Goal: Transaction & Acquisition: Purchase product/service

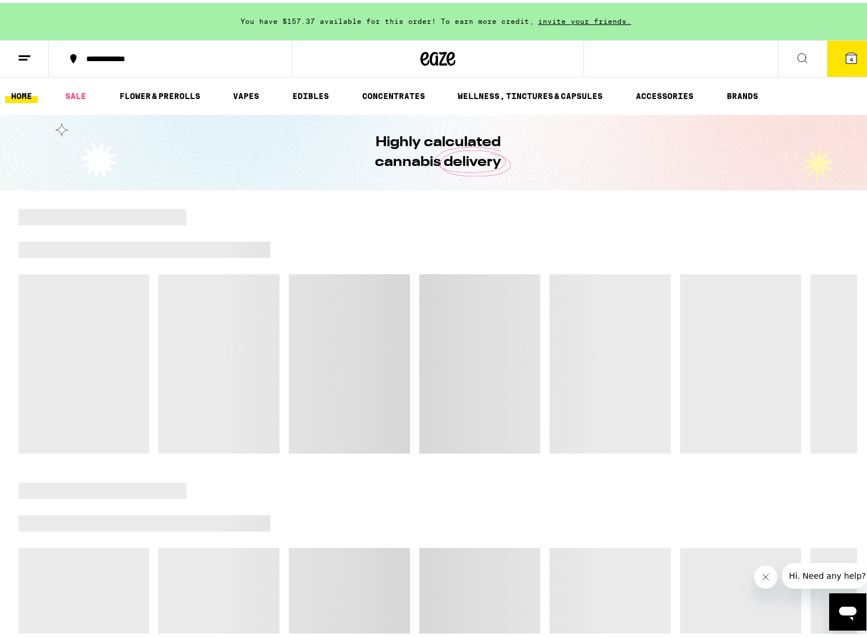
click at [849, 609] on icon "Open messaging window" at bounding box center [847, 614] width 17 height 14
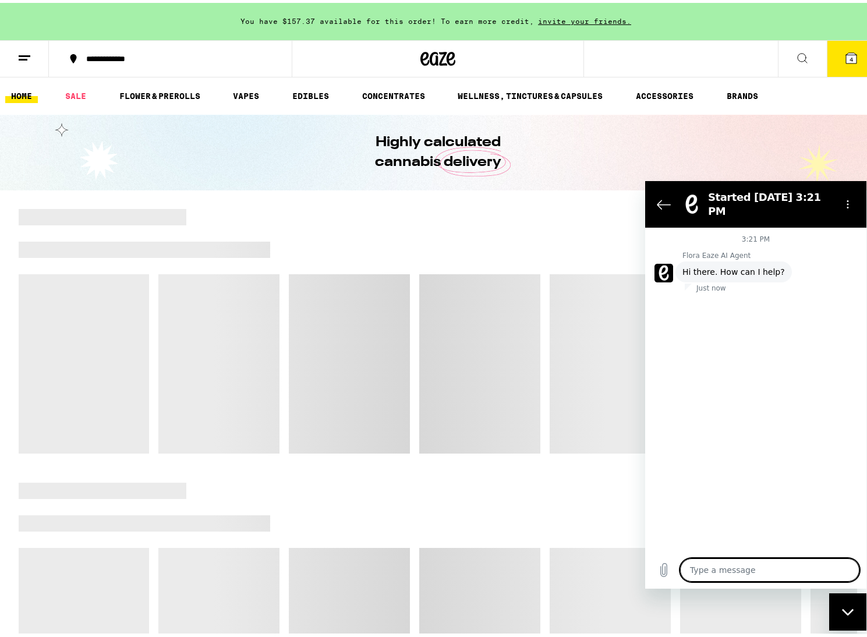
click at [855, 608] on div "Close messaging window" at bounding box center [847, 611] width 35 height 35
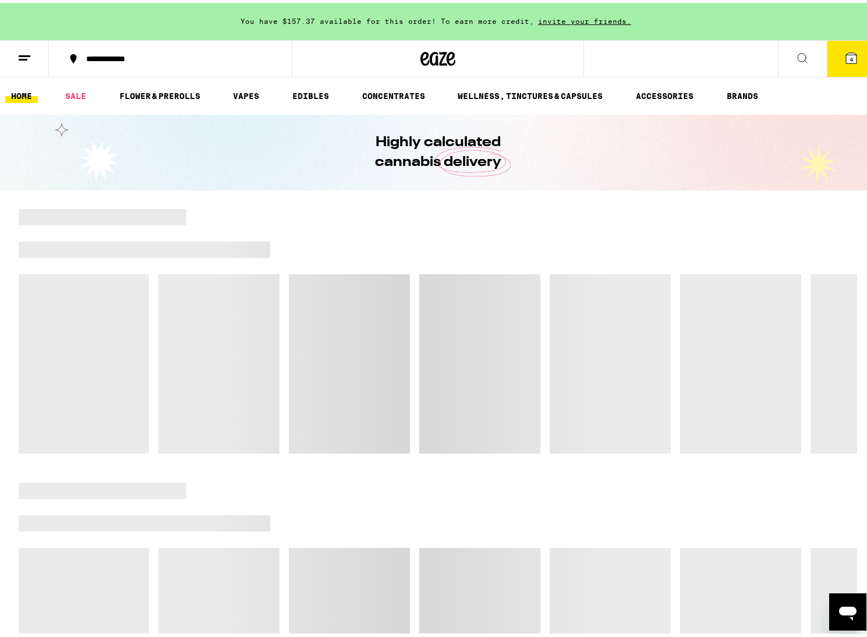
scroll to position [111, 0]
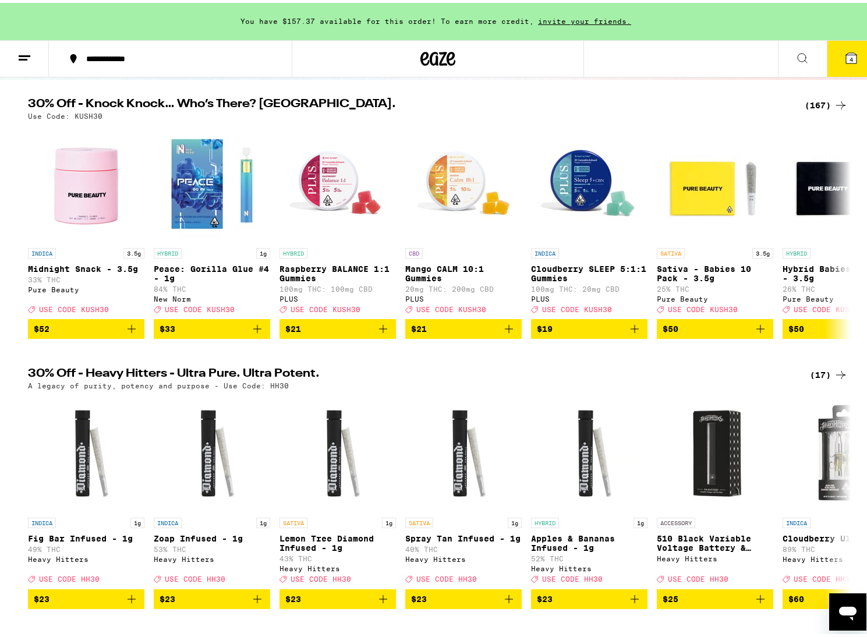
click at [837, 604] on icon "Open messaging window" at bounding box center [847, 611] width 21 height 21
type textarea "x"
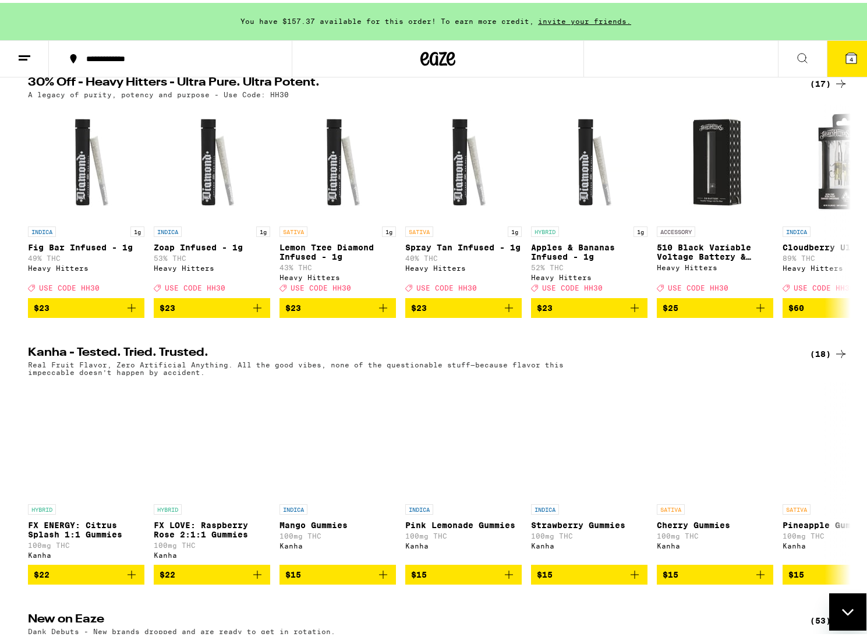
scroll to position [0, 0]
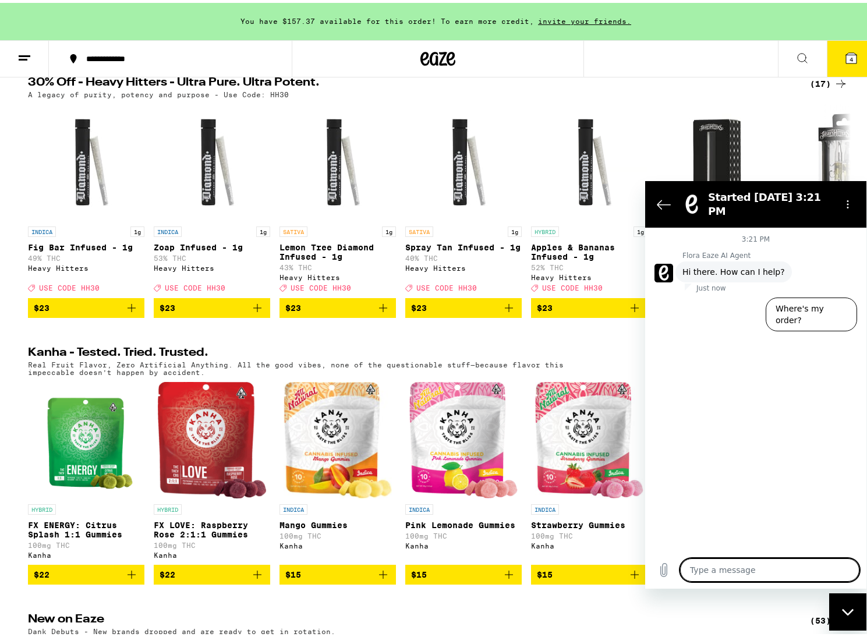
click at [750, 571] on textarea at bounding box center [769, 569] width 179 height 23
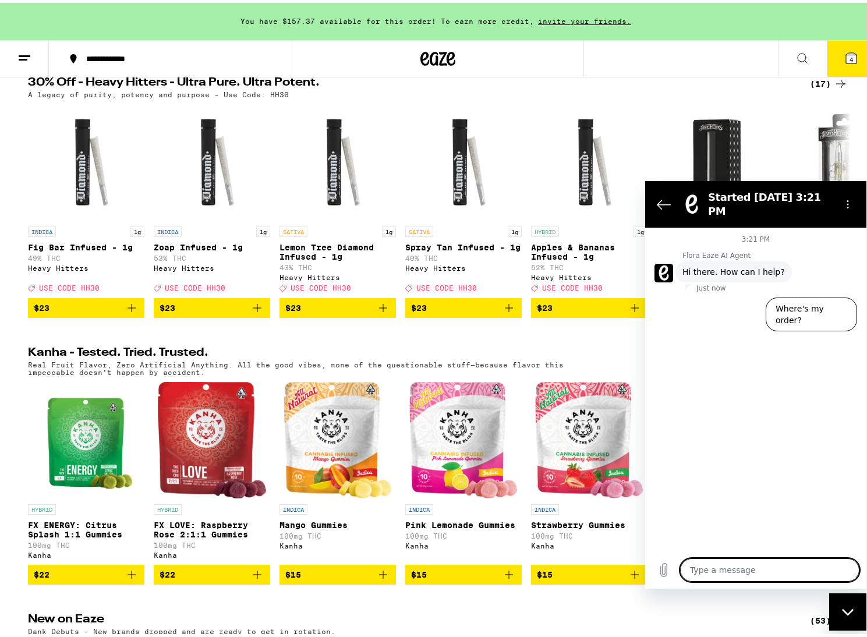
click at [750, 571] on textarea at bounding box center [769, 569] width 179 height 23
type textarea "t"
type textarea "x"
type textarea "ta"
type textarea "x"
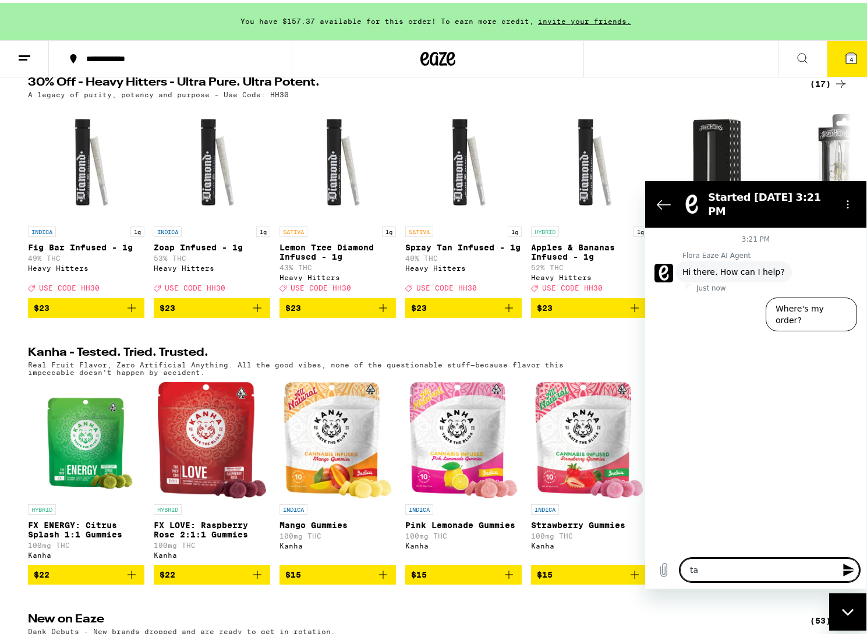
type textarea "tal"
type textarea "x"
type textarea "talk"
type textarea "x"
type textarea "talk"
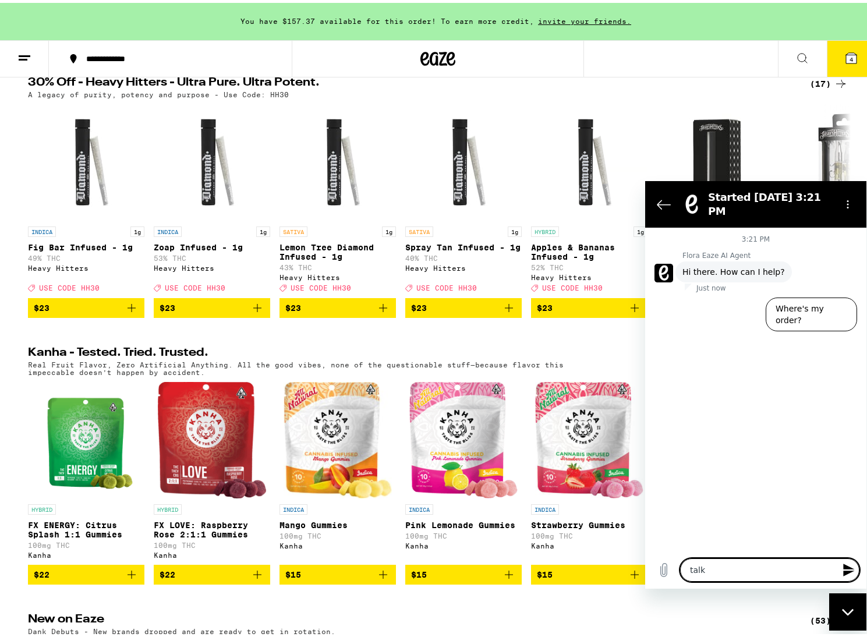
type textarea "x"
type textarea "talk t"
type textarea "x"
type textarea "talk to"
type textarea "x"
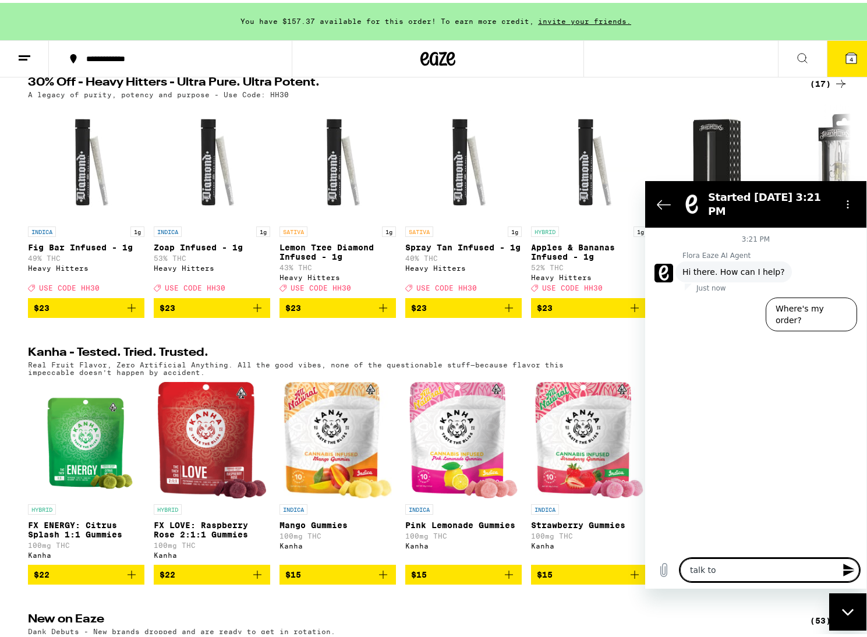
type textarea "talk to"
type textarea "x"
type textarea "talk to a"
type textarea "x"
type textarea "talk to a"
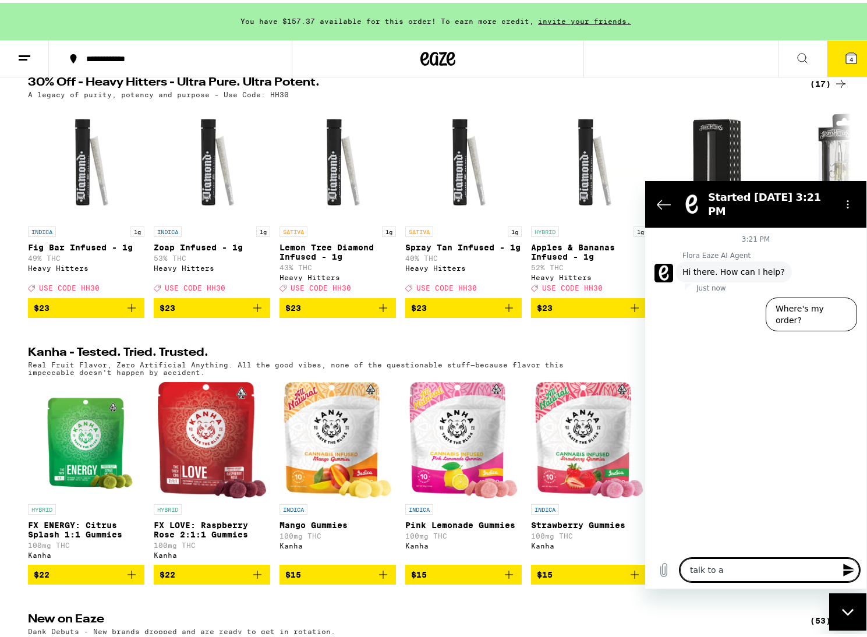
type textarea "x"
type textarea "talk to a h"
type textarea "x"
type textarea "talk to a hu"
type textarea "x"
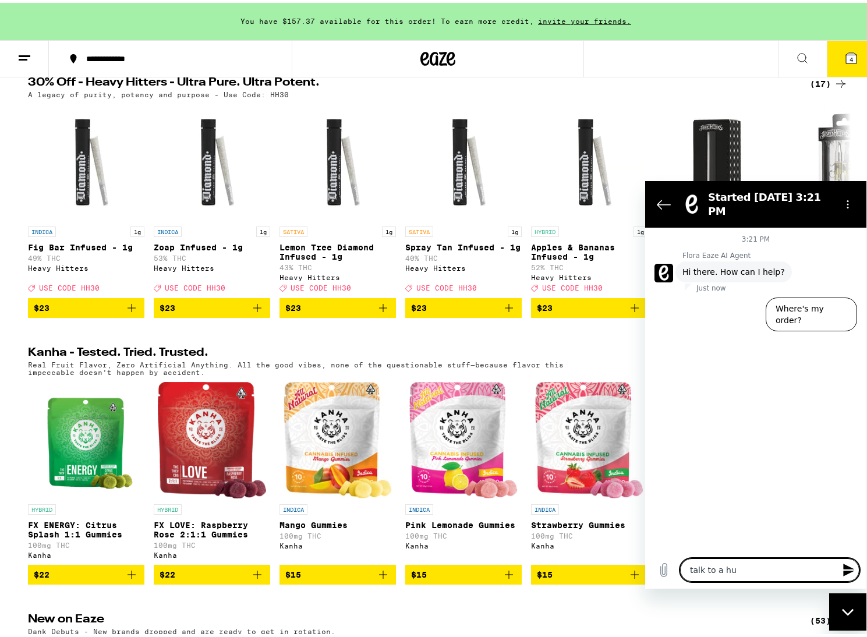
type textarea "talk to a hum"
type textarea "x"
type textarea "talk to a huma"
type textarea "x"
type textarea "talk to a human"
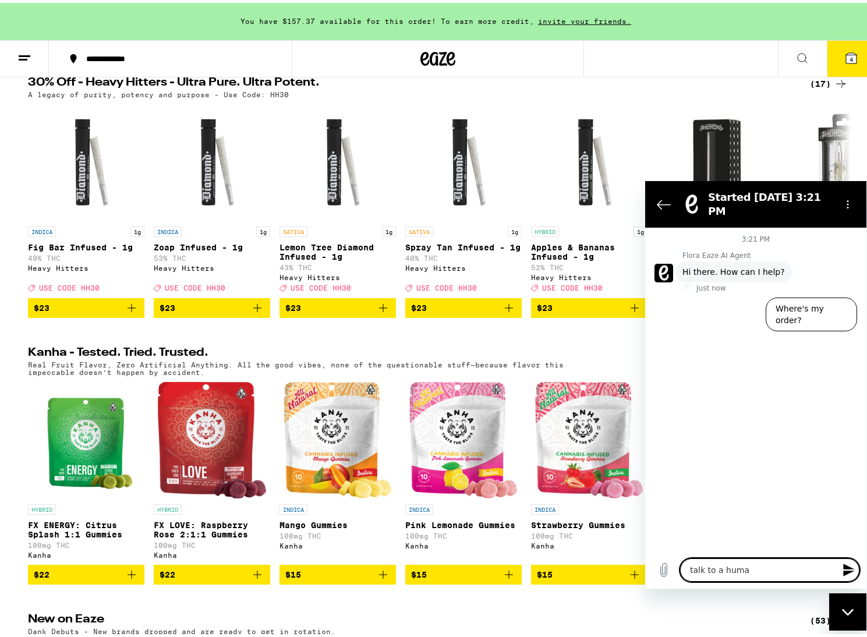
type textarea "x"
click at [836, 297] on button "Where's my order?" at bounding box center [811, 314] width 91 height 34
type textarea "x"
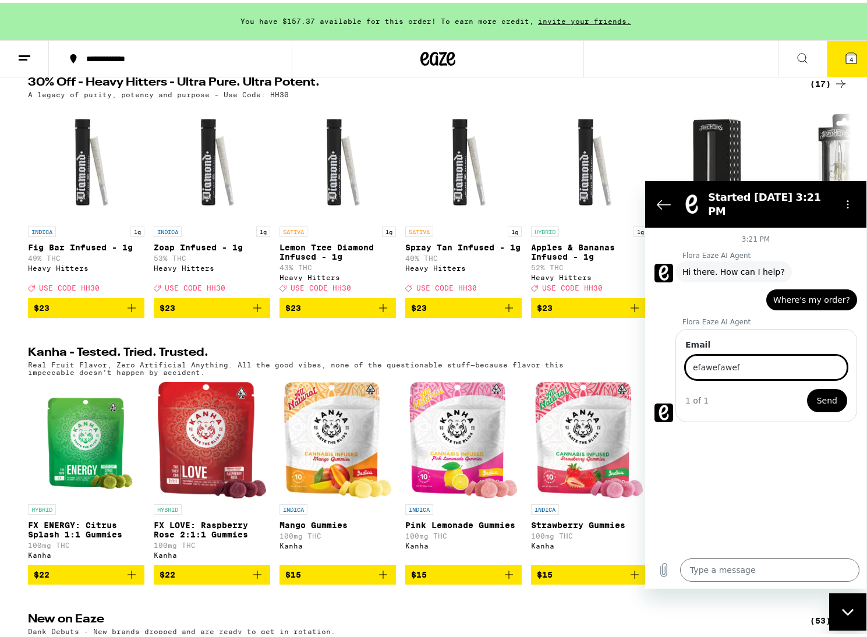
click at [816, 389] on button "Send" at bounding box center [827, 400] width 40 height 23
drag, startPoint x: 771, startPoint y: 368, endPoint x: 772, endPoint y: 356, distance: 11.7
click at [771, 367] on input "efawefawef" at bounding box center [766, 367] width 162 height 24
click at [772, 356] on input "efawefawef" at bounding box center [766, 367] width 162 height 24
type input "efawefawef@efaewf.com"
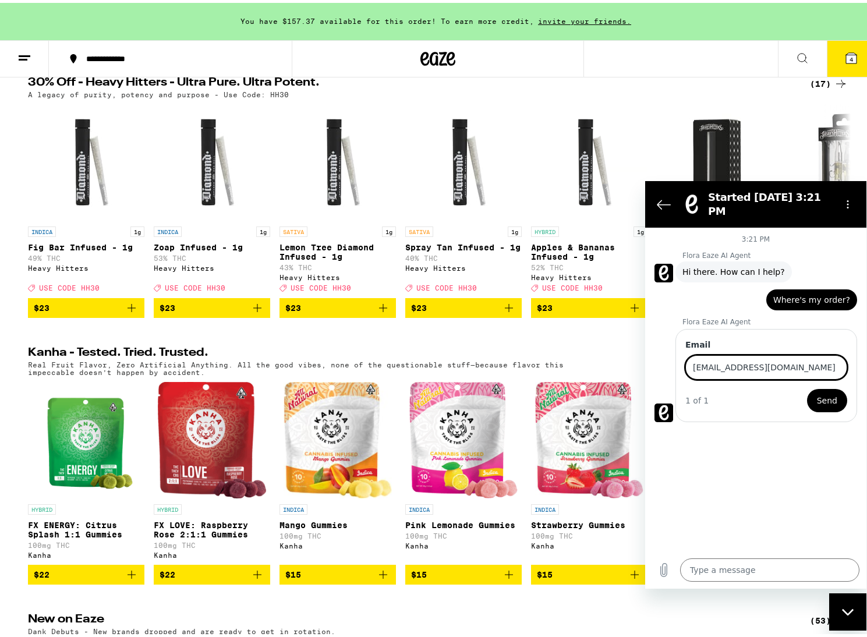
click at [807, 389] on button "Send" at bounding box center [827, 400] width 40 height 23
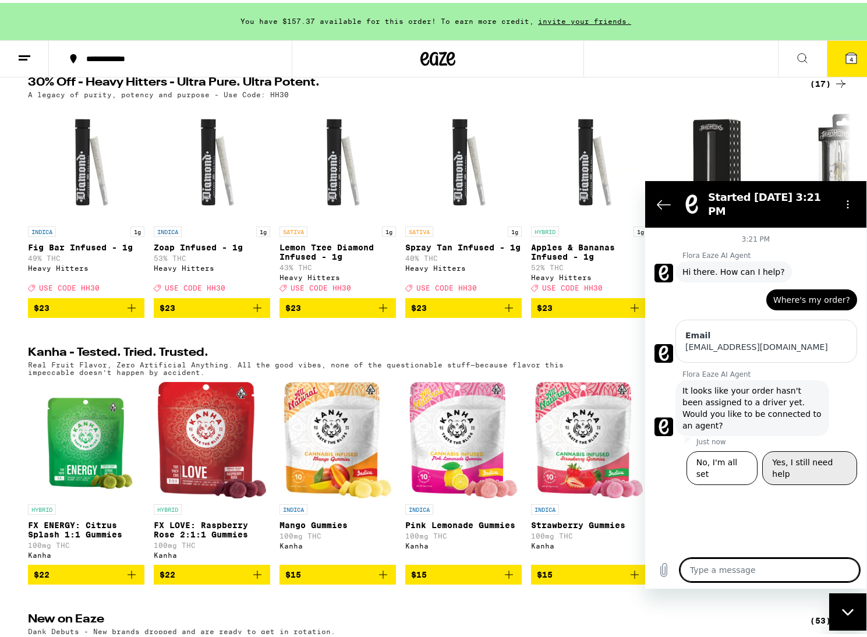
click at [784, 451] on button "Yes, I still need help" at bounding box center [809, 468] width 95 height 34
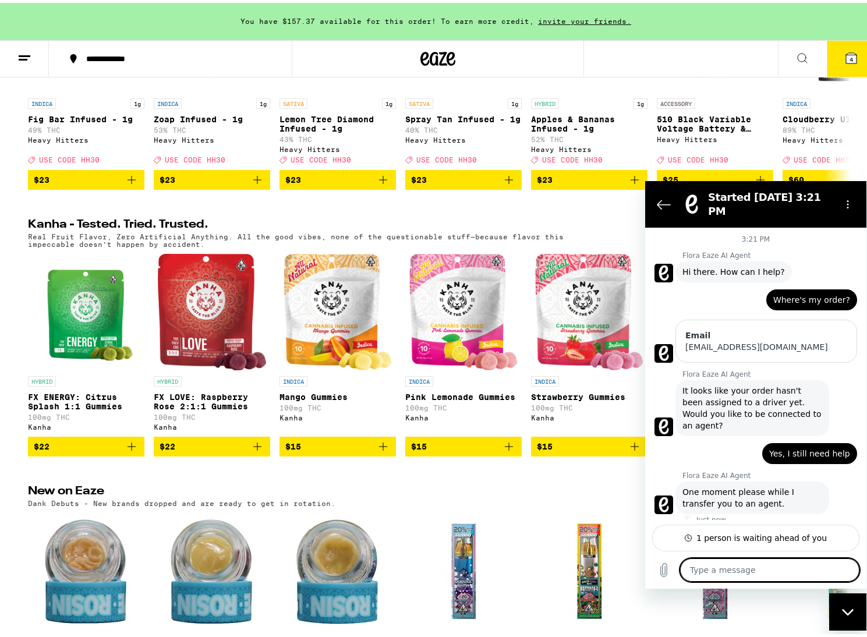
scroll to position [530, 0]
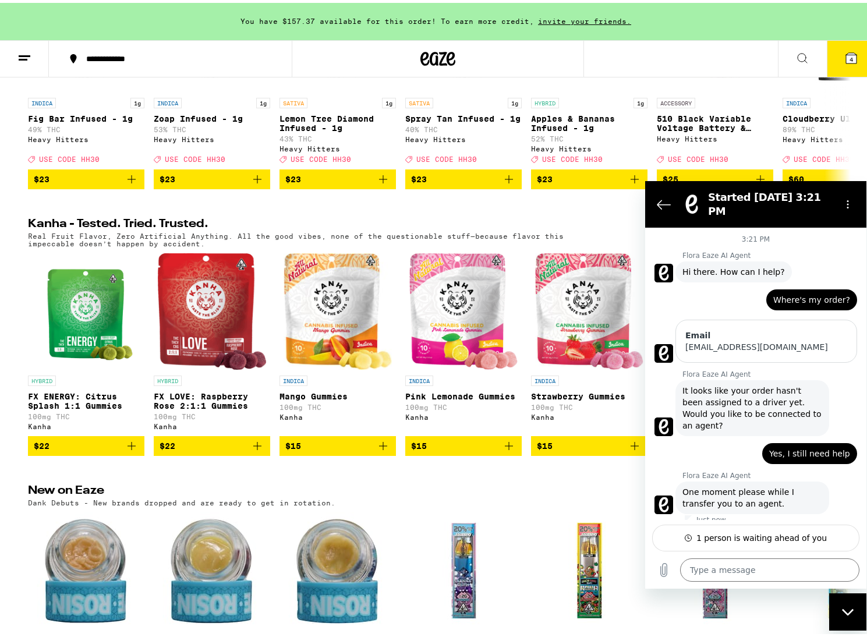
click at [692, 540] on icon at bounding box center [688, 537] width 7 height 7
click at [846, 200] on icon "Options menu" at bounding box center [847, 204] width 9 height 9
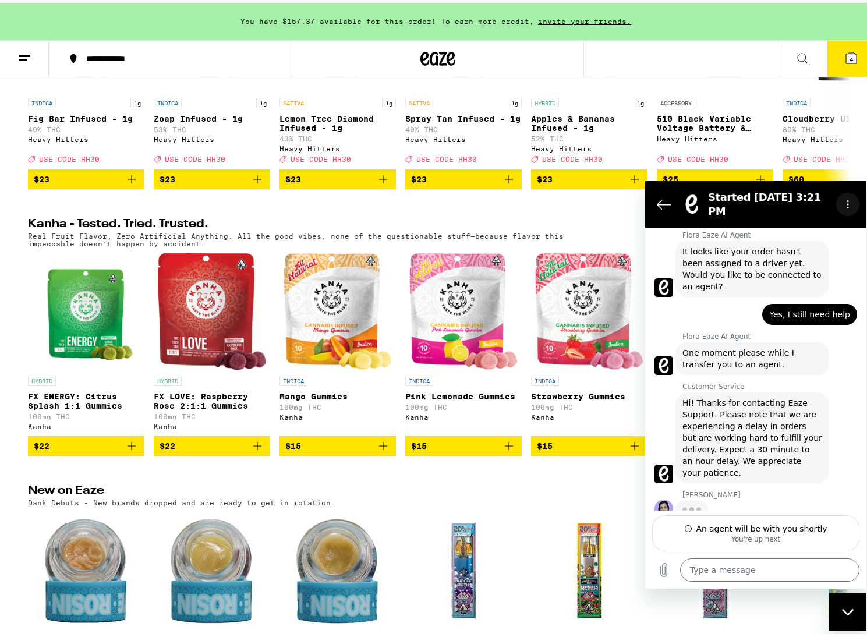
scroll to position [138, 0]
click at [764, 399] on span "Hi! Thanks for contacting Eaze Support. Please note that we are experiencing a …" at bounding box center [752, 439] width 140 height 82
click at [764, 533] on div "An agent will be with you shortly" at bounding box center [761, 529] width 131 height 12
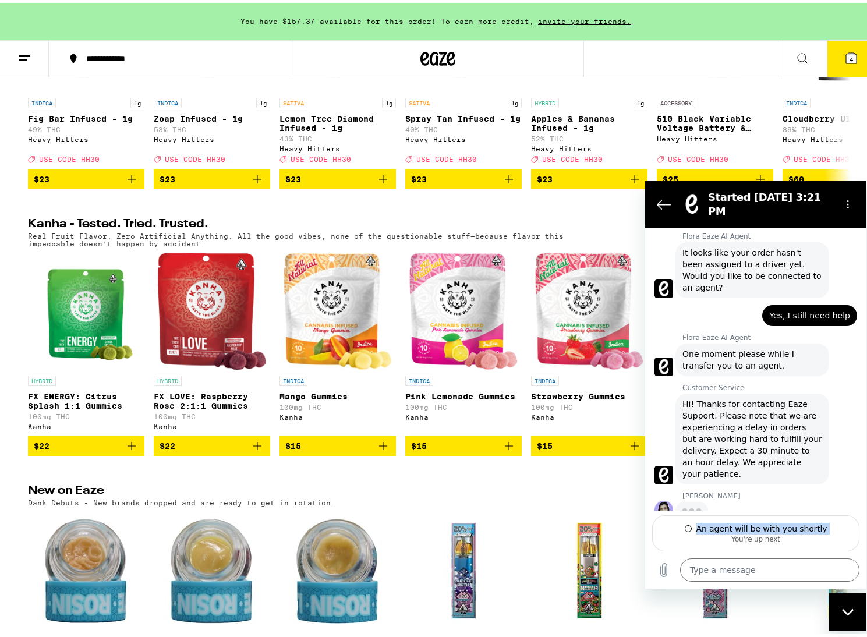
click at [764, 533] on div "An agent will be with you shortly" at bounding box center [761, 529] width 131 height 12
click at [762, 537] on div "You're up next" at bounding box center [756, 538] width 192 height 9
click at [761, 542] on div "You're up next" at bounding box center [756, 538] width 192 height 9
type textarea "x"
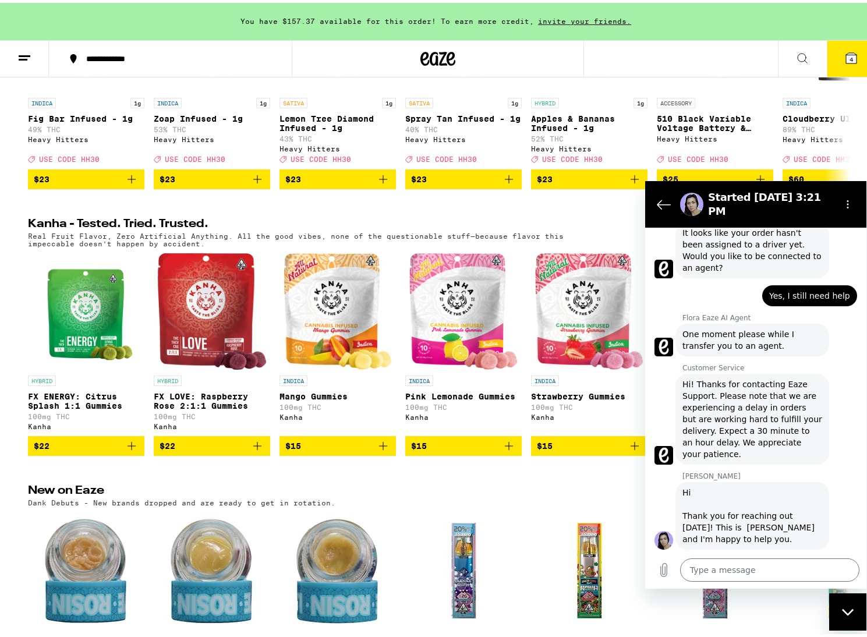
scroll to position [160, 0]
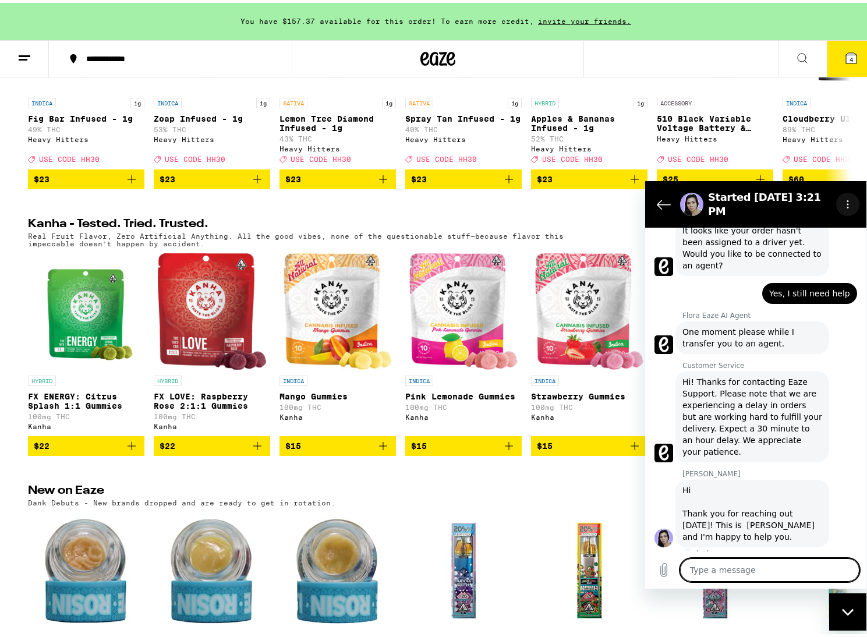
click at [850, 200] on icon "Options menu" at bounding box center [847, 204] width 9 height 9
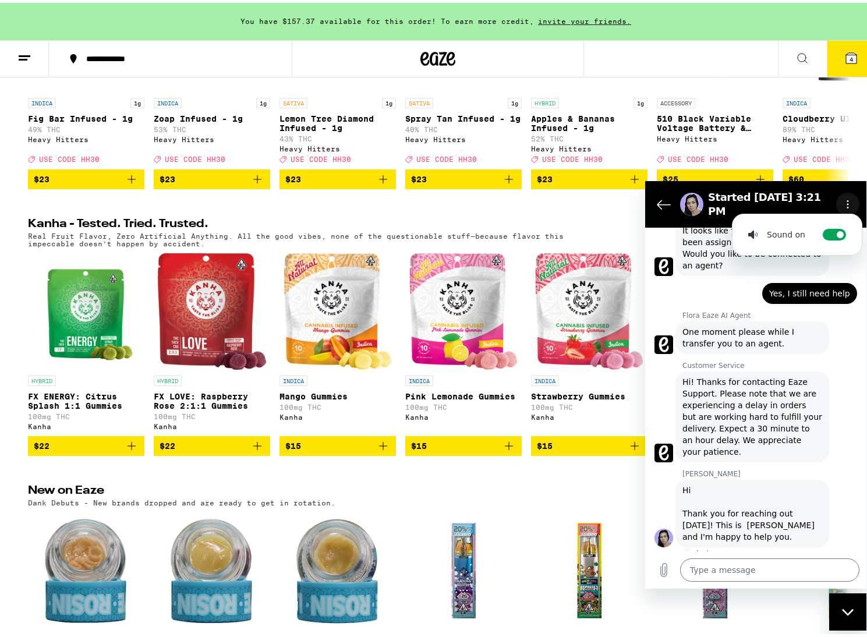
click at [850, 200] on icon "Options menu" at bounding box center [847, 204] width 9 height 9
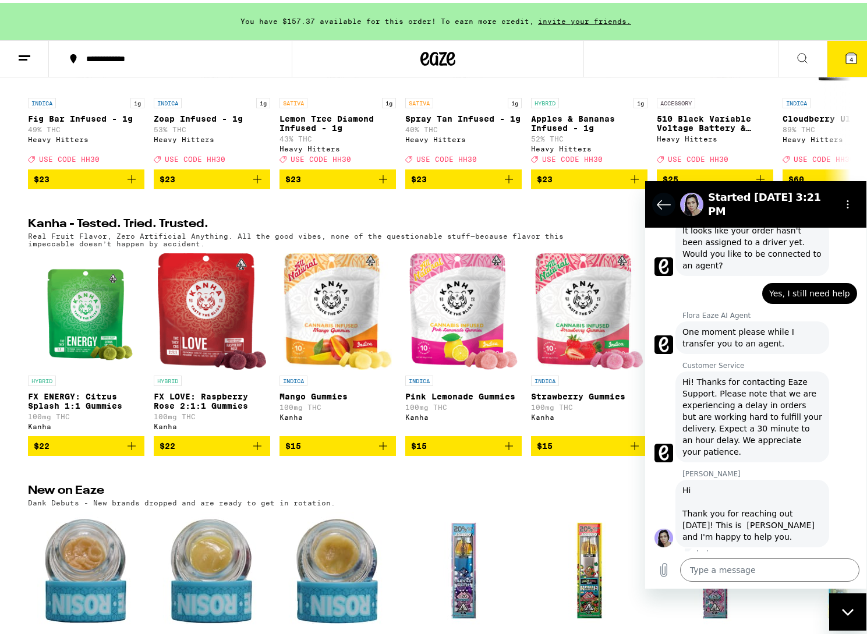
click at [660, 200] on icon "Back to the conversation list" at bounding box center [663, 204] width 13 height 9
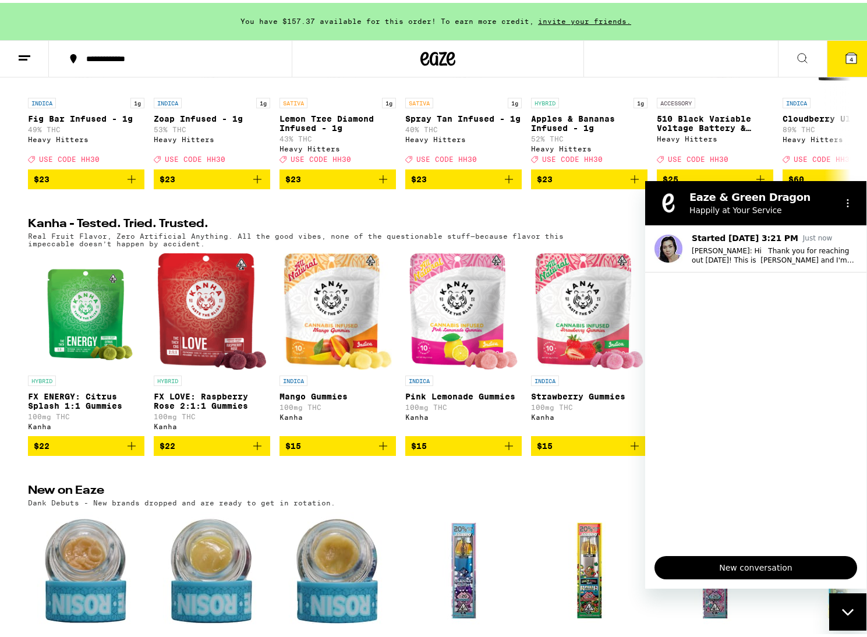
click at [847, 606] on div "Close messaging window" at bounding box center [847, 611] width 35 height 35
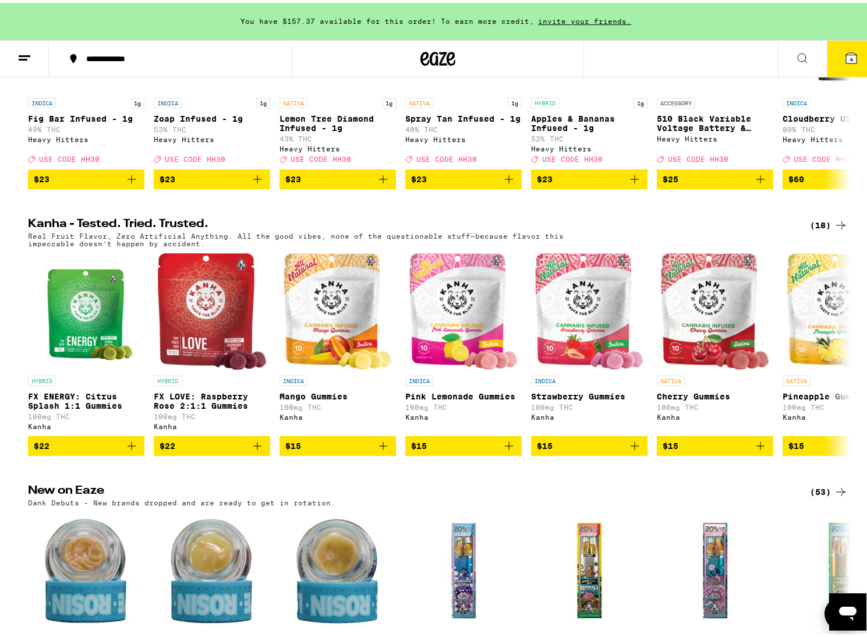
click at [836, 603] on div "Open messaging window" at bounding box center [847, 611] width 35 height 35
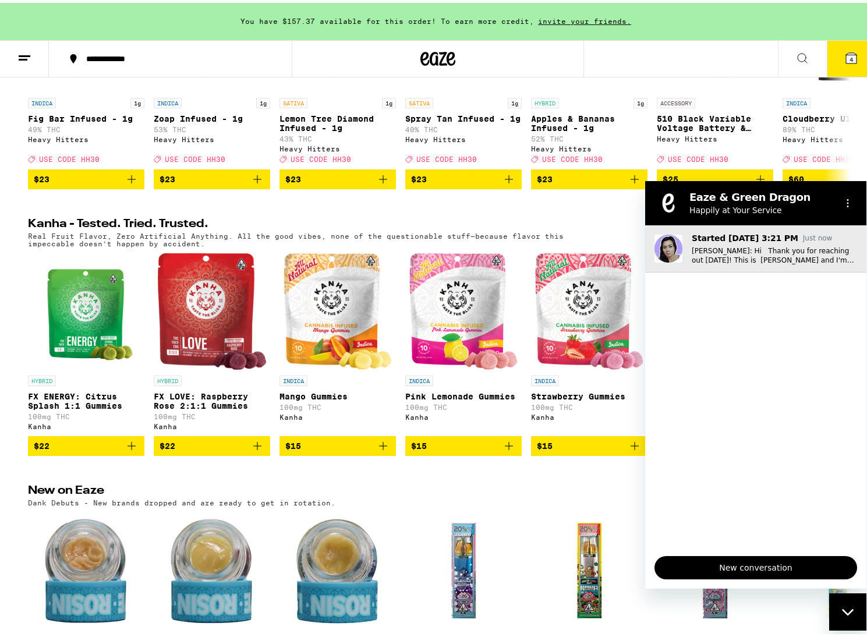
click at [751, 246] on p "Glenda: Hi Thank you for reaching out today! This is Glenda and I'm happy to he…" at bounding box center [774, 255] width 165 height 19
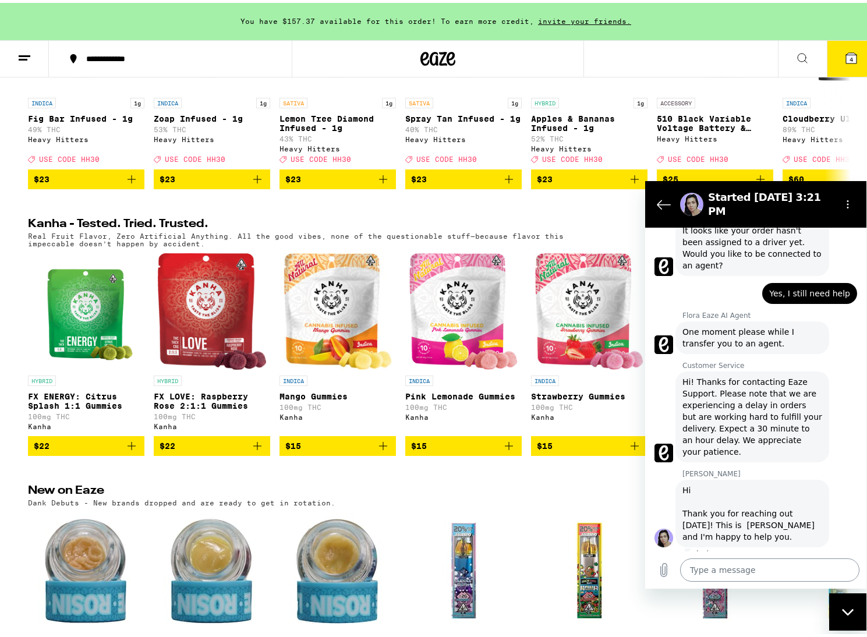
click at [800, 575] on textarea at bounding box center [769, 569] width 179 height 23
click at [800, 574] on textarea at bounding box center [769, 569] width 179 height 23
type textarea "H"
type textarea "x"
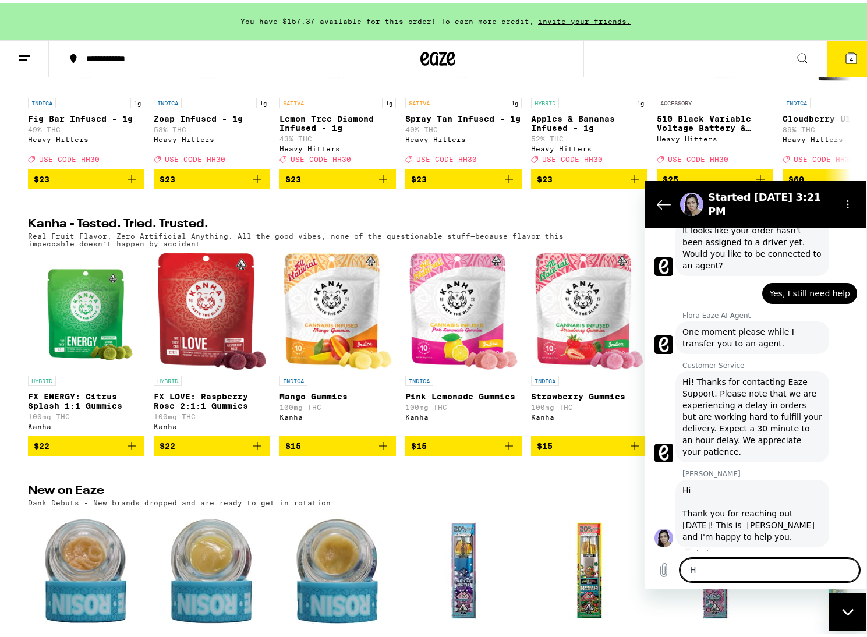
type textarea "Hi"
type textarea "x"
type textarea "Hi,"
type textarea "x"
type textarea "Hi,"
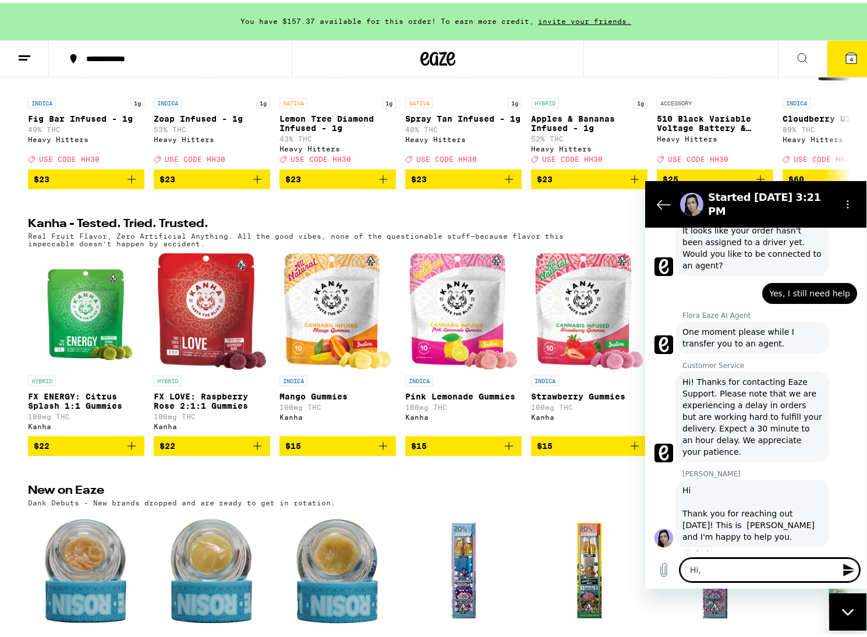
type textarea "x"
type textarea "Hi, j"
type textarea "x"
type textarea "Hi, ju"
type textarea "x"
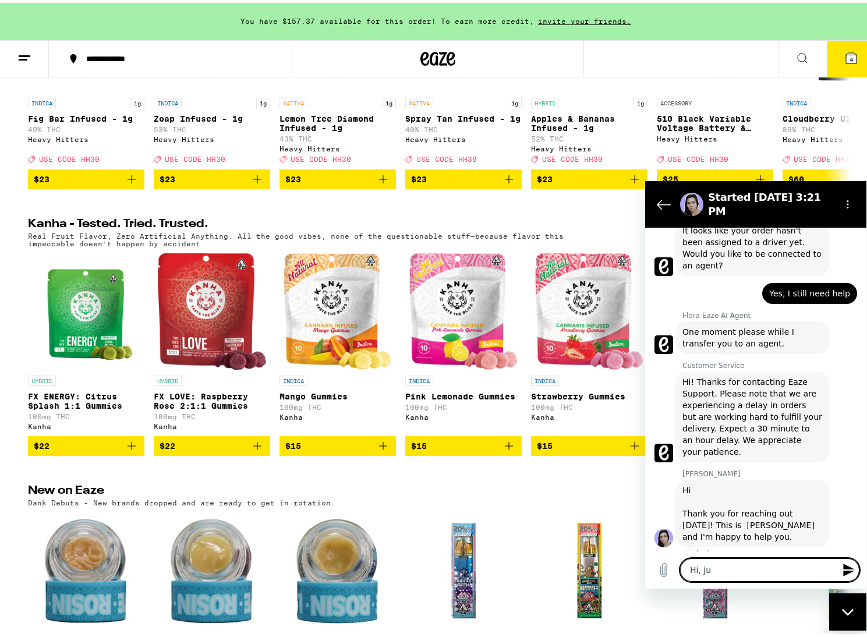
type textarea "Hi, jus"
type textarea "x"
type textarea "Hi, just"
type textarea "x"
type textarea "Hi, just"
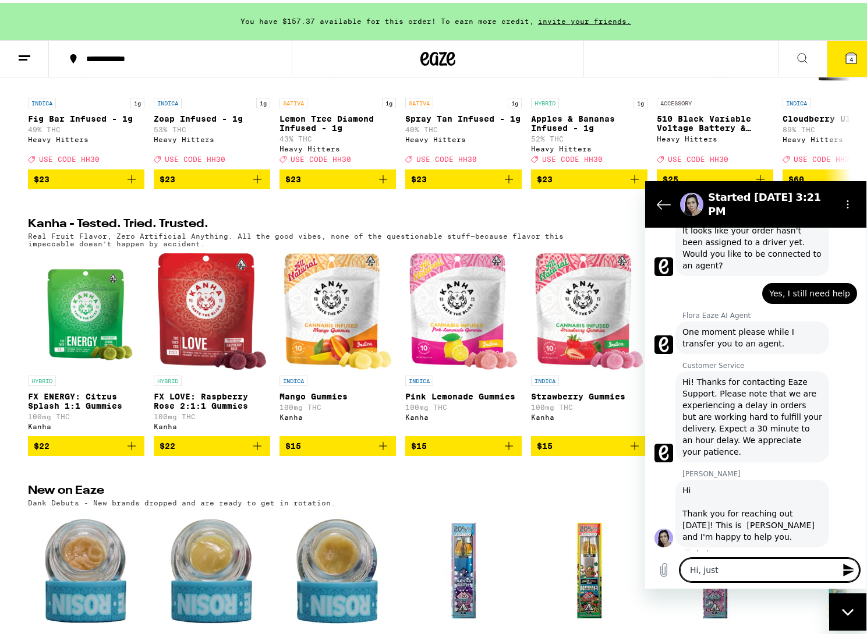
type textarea "x"
type textarea "Hi, just t"
type textarea "x"
type textarea "Hi, just te"
type textarea "x"
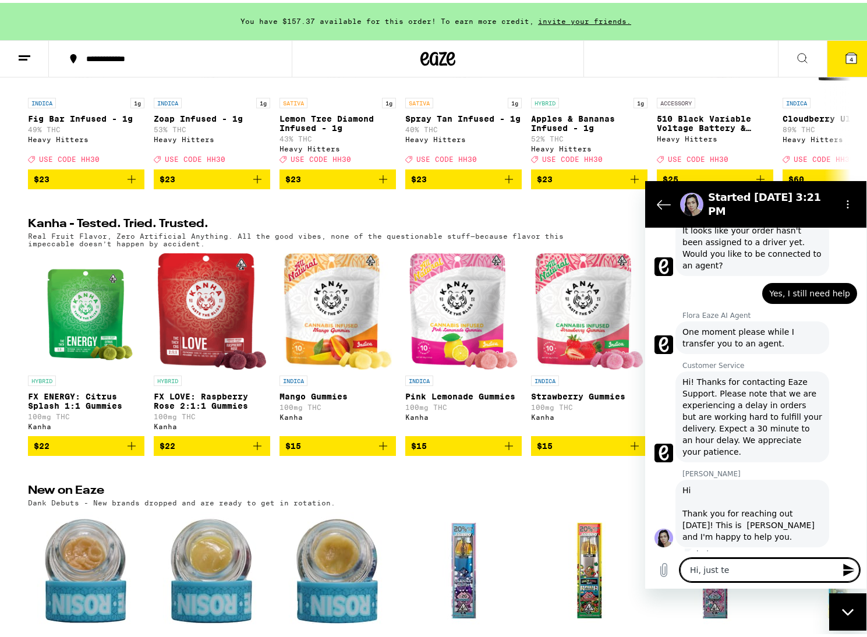
type textarea "Hi, just tes"
type textarea "x"
type textarea "Hi, just test"
type textarea "x"
type textarea "Hi, just testi"
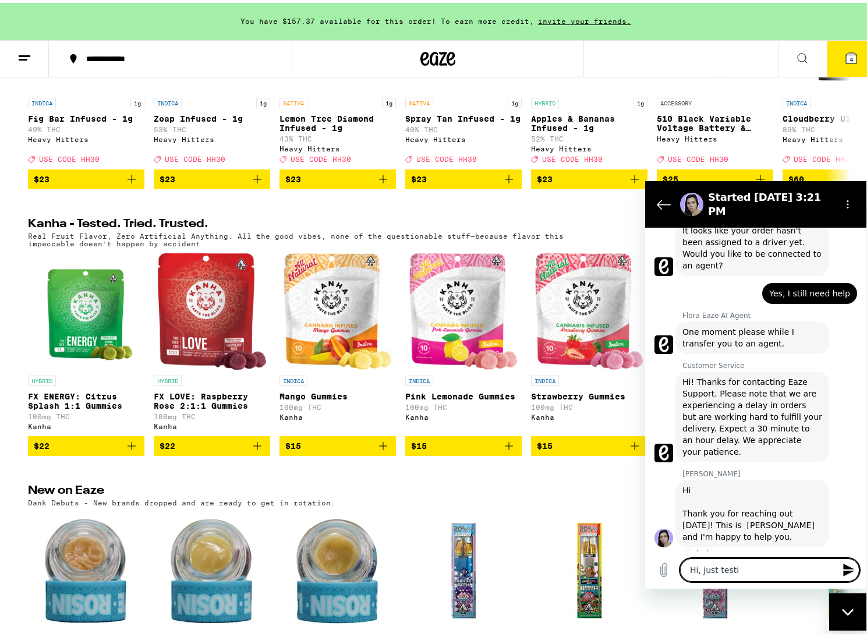
type textarea "x"
type textarea "Hi, just testin"
type textarea "x"
type textarea "Hi, just testing"
type textarea "x"
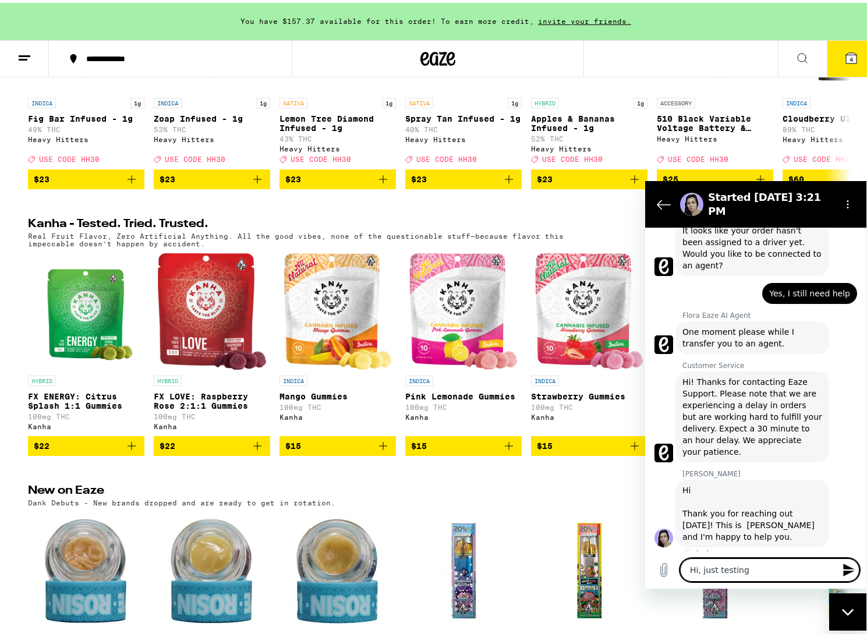
type textarea "Hi, just testing"
type textarea "x"
type textarea "Hi, just testing t"
type textarea "x"
type textarea "Hi, just testing to"
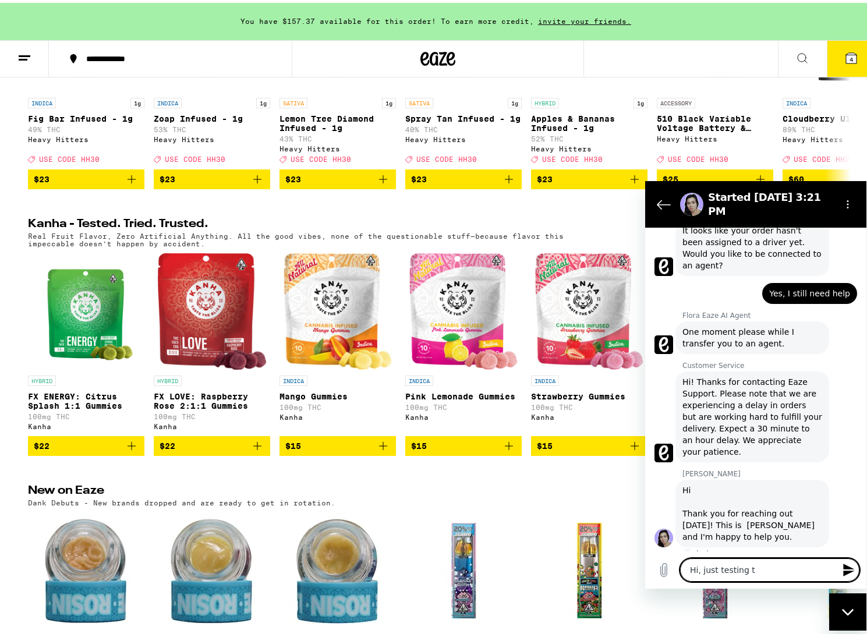
type textarea "x"
type textarea "Hi, just testing to"
type textarea "x"
type textarea "Hi, just testing to m"
type textarea "x"
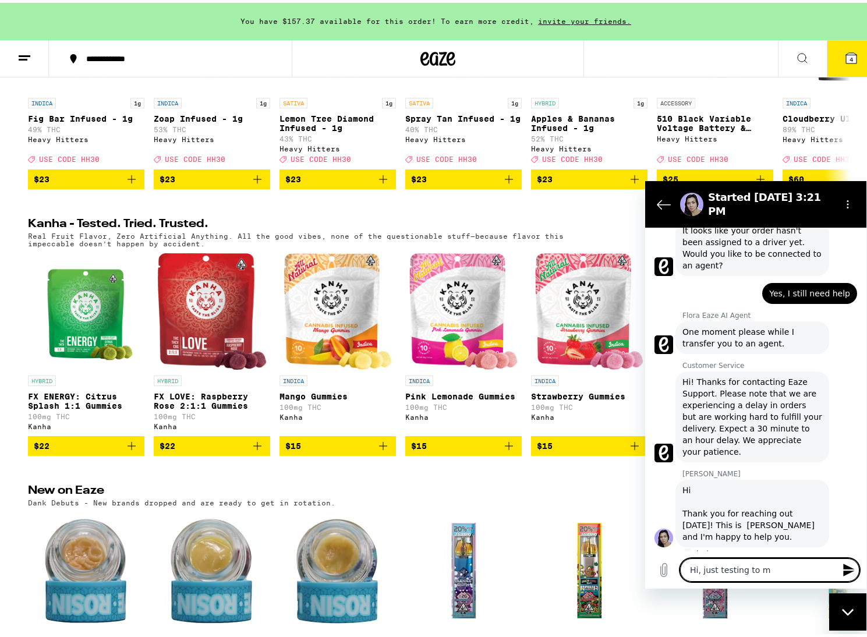
type textarea "Hi, just testing to ma"
type textarea "x"
type textarea "Hi, just testing to mak"
type textarea "x"
type textarea "Hi, just testing to make"
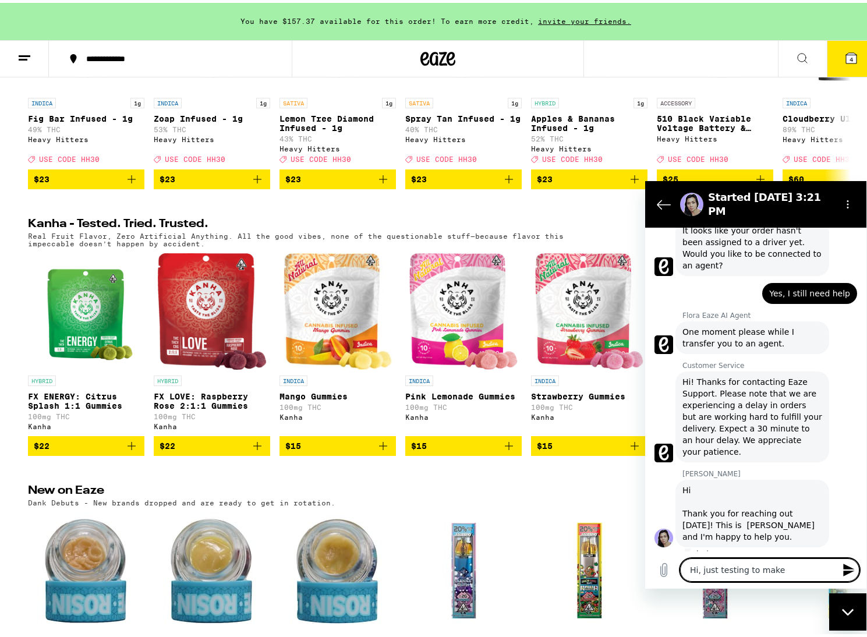
type textarea "x"
type textarea "Hi, just testing to make"
type textarea "x"
type textarea "Hi, just testing to make s"
type textarea "x"
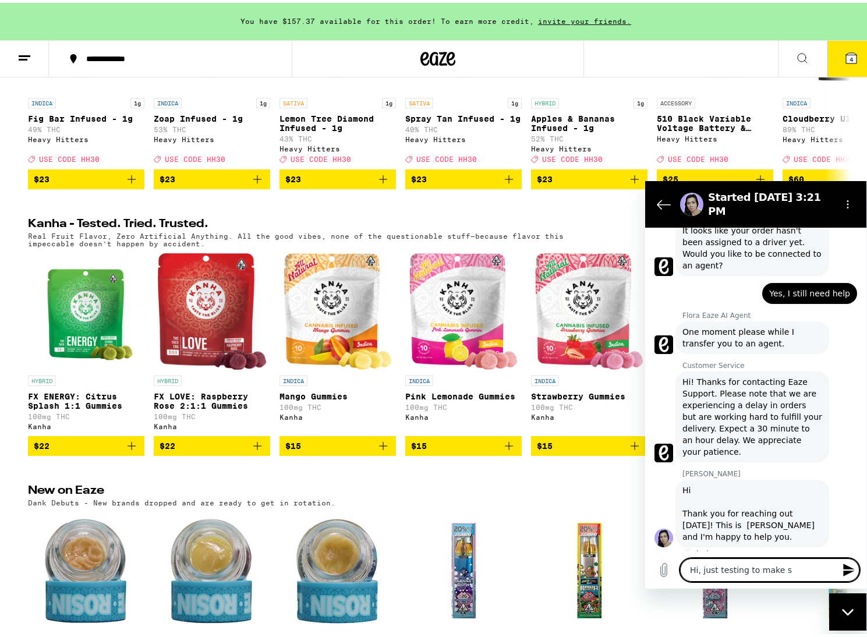
type textarea "Hi, just testing to make su"
type textarea "x"
type textarea "Hi, just testing to make sur"
type textarea "x"
type textarea "Hi, just testing to make sure"
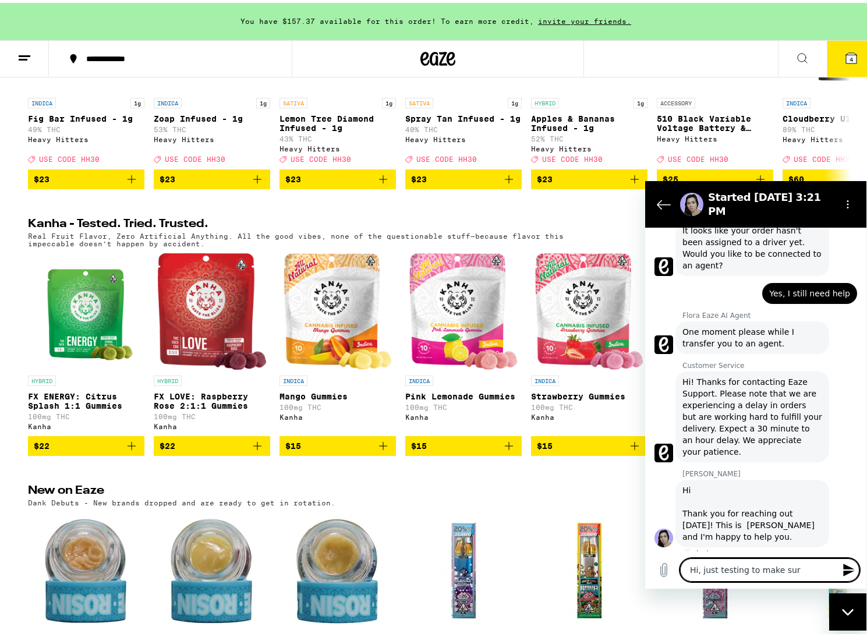
type textarea "x"
type textarea "Hi, just testing to make sure"
type textarea "x"
type textarea "Hi, just testing to make sure y"
type textarea "x"
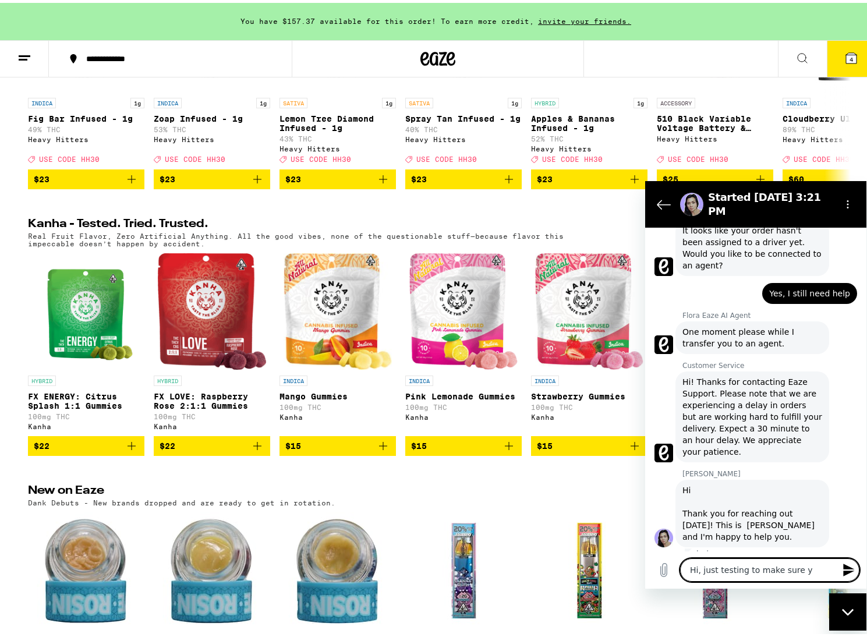
type textarea "Hi, just testing to make sure yo"
type textarea "x"
type textarea "Hi, just testing to make sure you"
type textarea "x"
type textarea "Hi, just testing to make sure you"
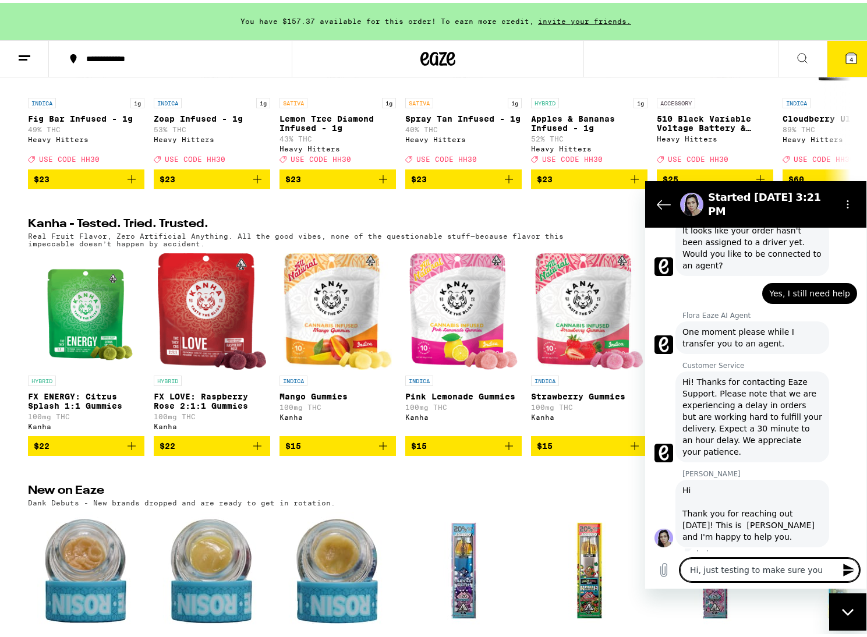
type textarea "x"
type textarea "Hi, just testing to make sure you c"
type textarea "x"
type textarea "Hi, just testing to make sure you ca"
type textarea "x"
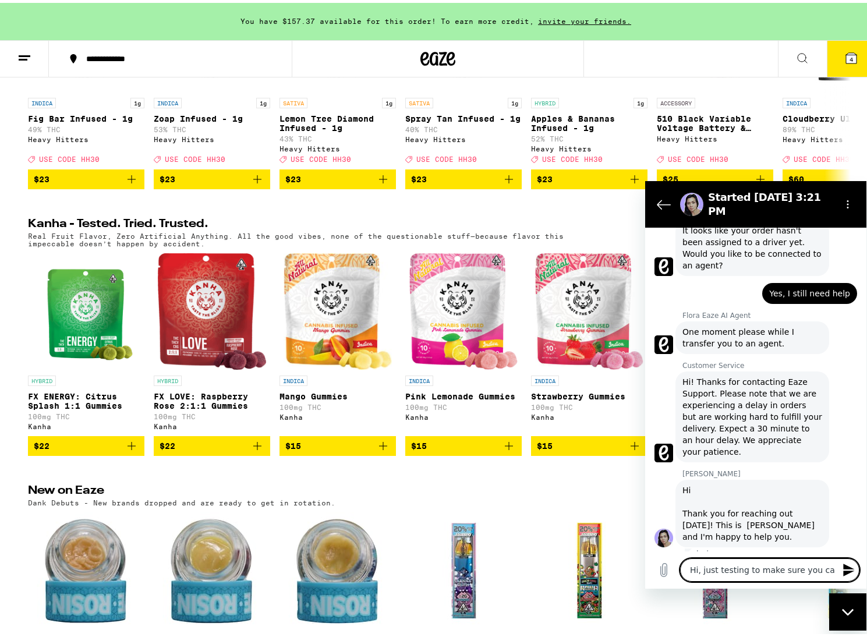
type textarea "Hi, just testing to make sure you can"
type textarea "x"
type textarea "Hi, just testing to make sure you can"
type textarea "x"
type textarea "Hi, just testing to make sure you can s"
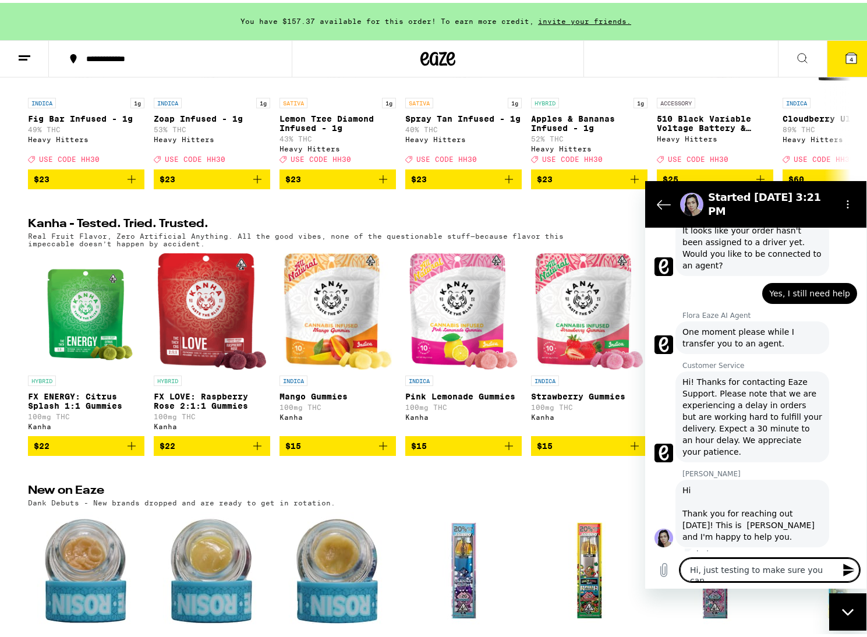
type textarea "x"
type textarea "Hi, just testing to make sure you can se"
type textarea "x"
type textarea "Hi, just testing to make sure you can see"
type textarea "x"
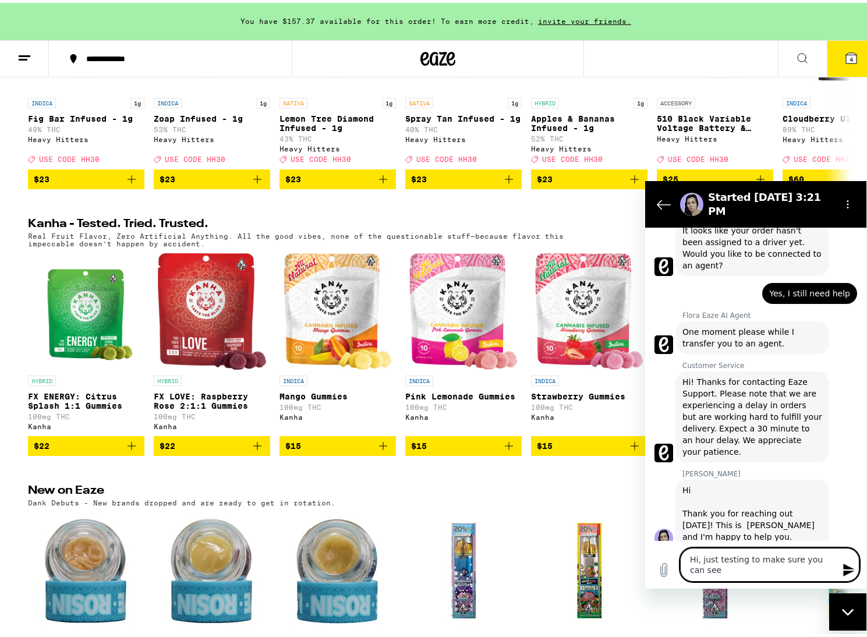
type textarea "Hi, just testing to make sure you can see"
type textarea "x"
type textarea "Hi, just testing to make sure you can see t"
type textarea "x"
type textarea "Hi, just testing to make sure you can see th"
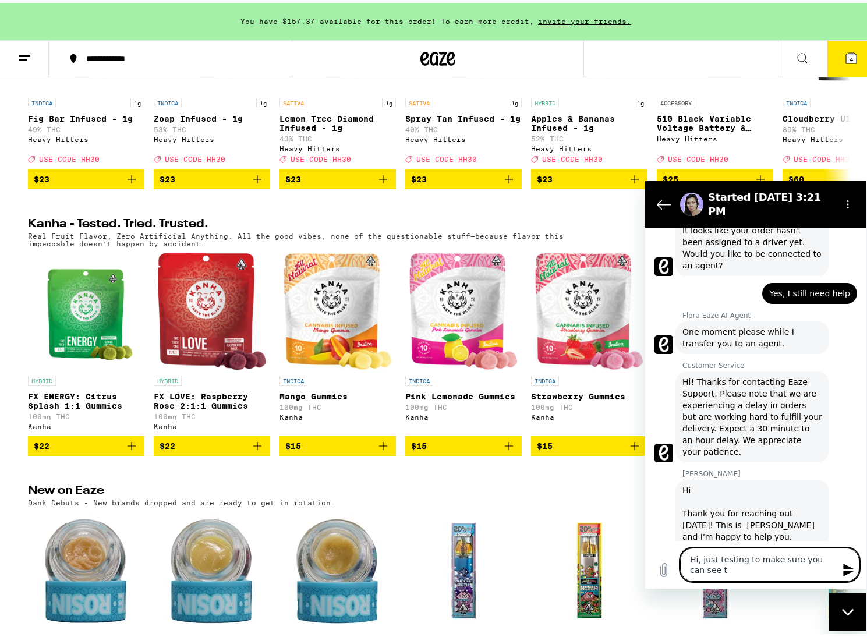
type textarea "x"
type textarea "Hi, just testing to make sure you can see thi"
type textarea "x"
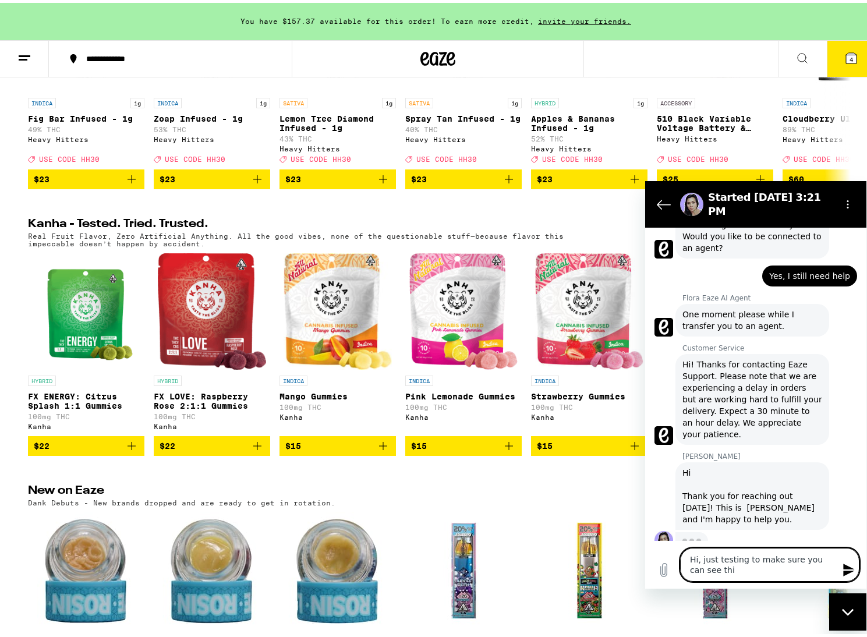
type textarea "Hi, just testing to make sure you can see this"
type textarea "x"
type textarea "Hi, just testing to make sure you can see this"
type textarea "x"
type textarea "Hi, just testing to make sure you can see this c"
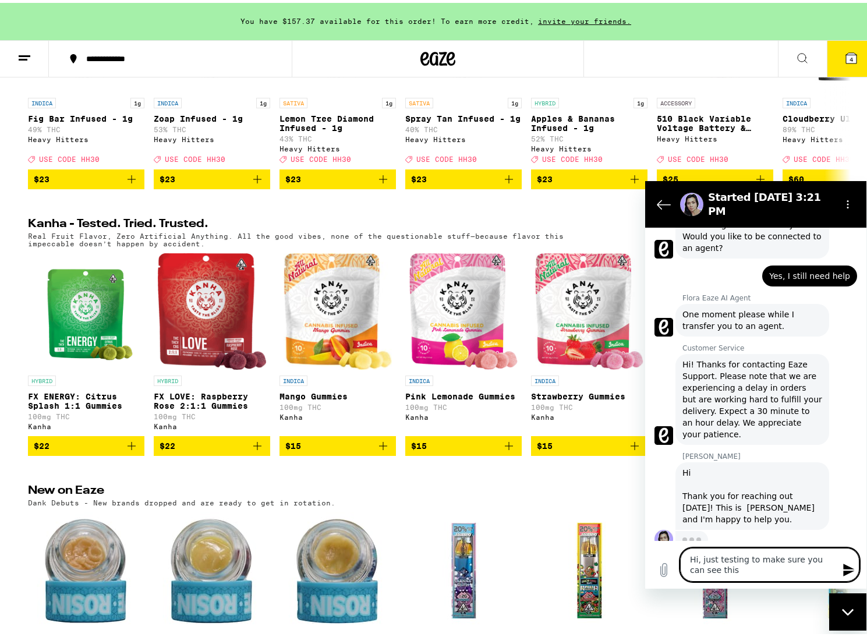
type textarea "x"
type textarea "Hi, just testing to make sure you can see this ch"
type textarea "x"
type textarea "Hi, just testing to make sure you can see this cha"
type textarea "x"
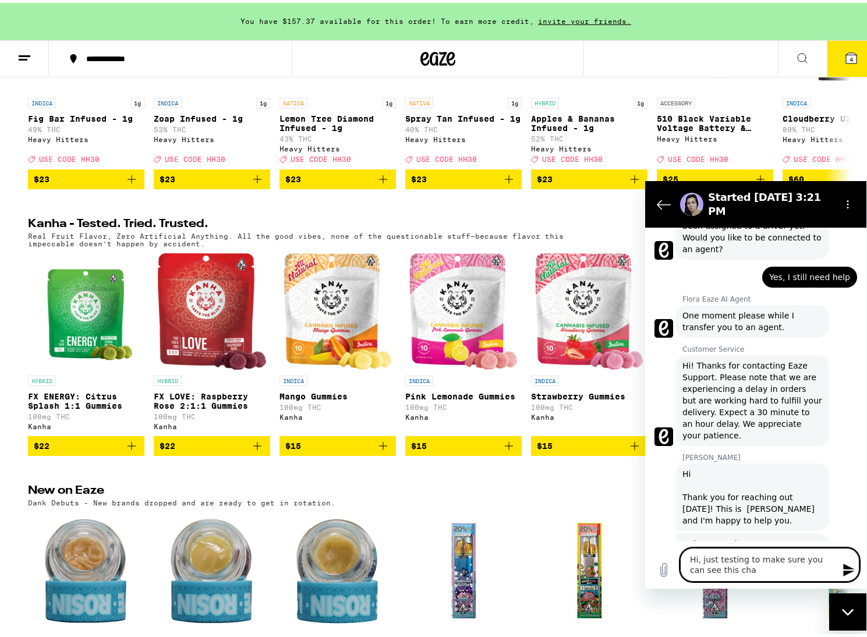
type textarea "Hi, just testing to make sure you can see this chat"
type textarea "x"
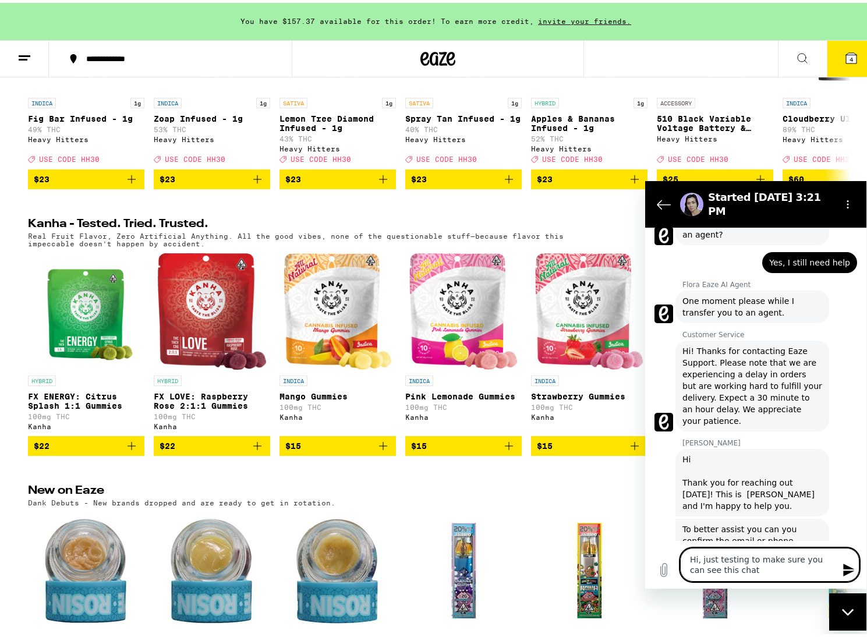
type textarea "Hi, just testing to make sure you can see this chat."
type textarea "x"
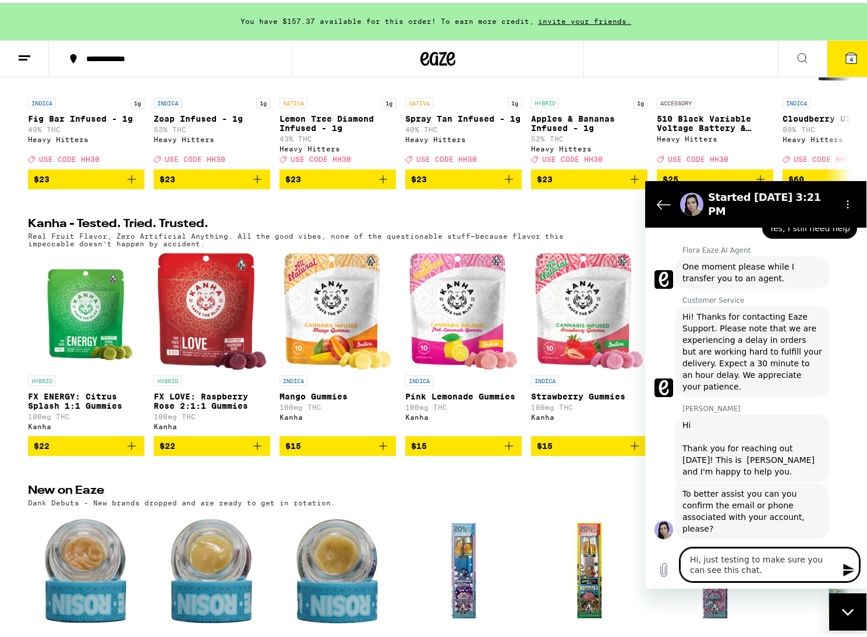
scroll to position [228, 0]
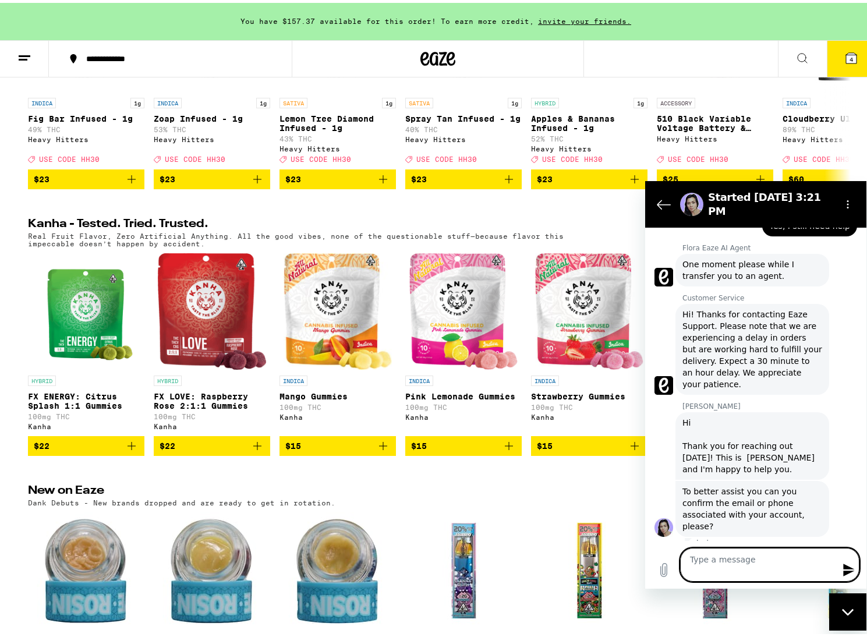
type textarea "x"
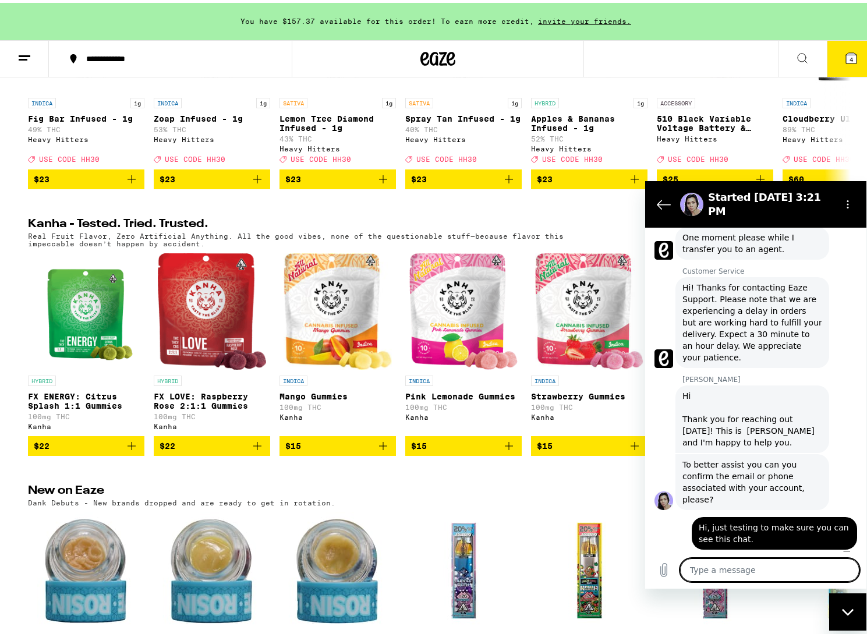
scroll to position [257, 0]
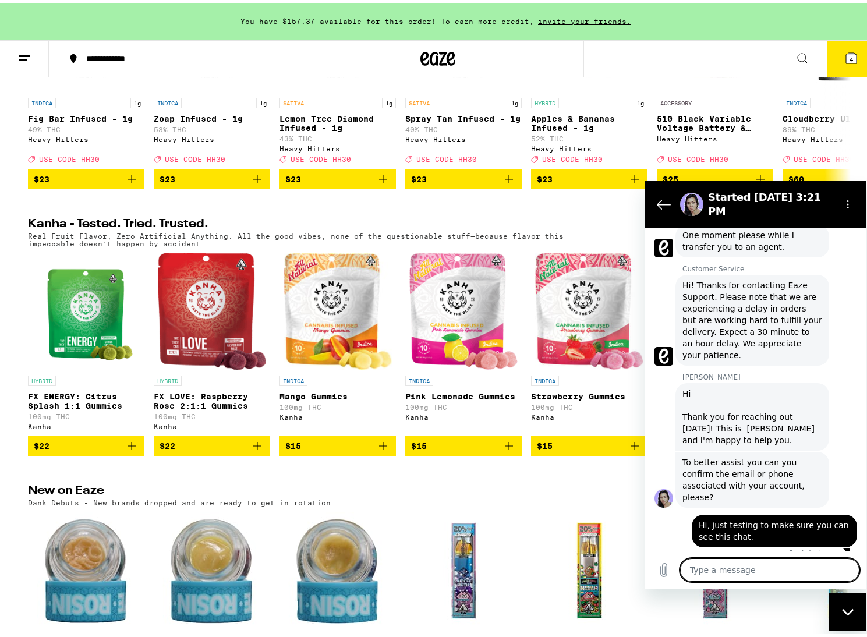
type textarea "T"
type textarea "x"
type textarea "Th"
type textarea "x"
type textarea "Tha"
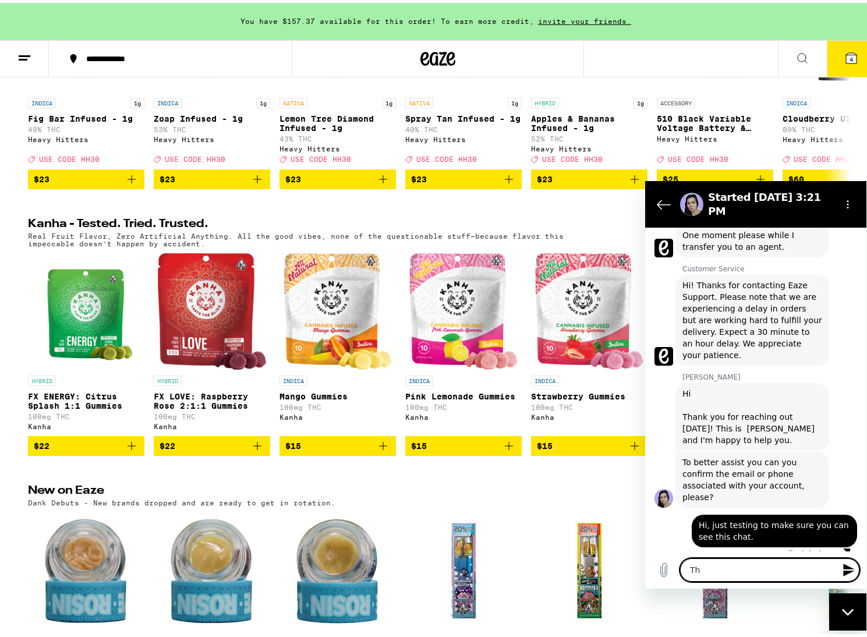
type textarea "x"
type textarea "Than"
type textarea "x"
type textarea "Thank"
type textarea "x"
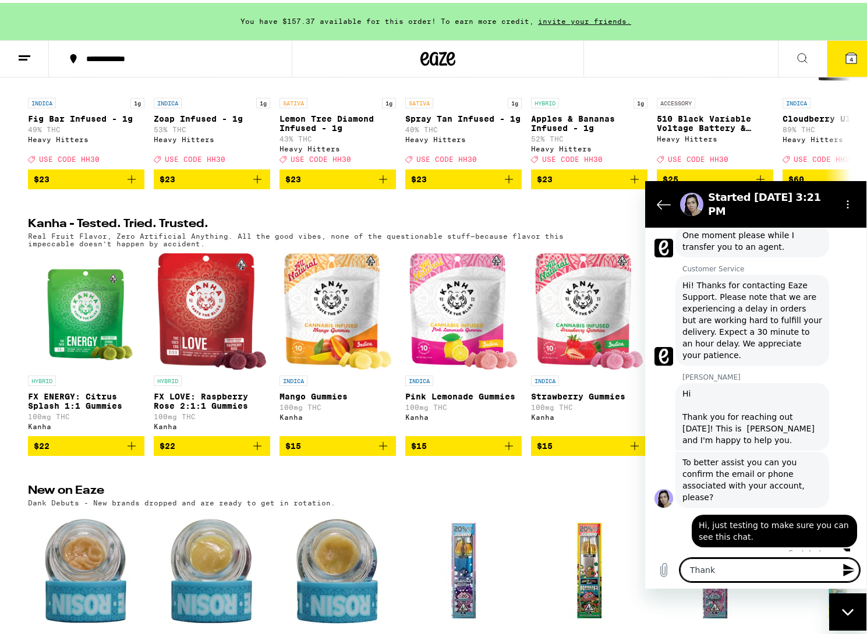
type textarea "Thank"
type textarea "x"
type textarea "Thank y"
type textarea "x"
type textarea "Thank yo"
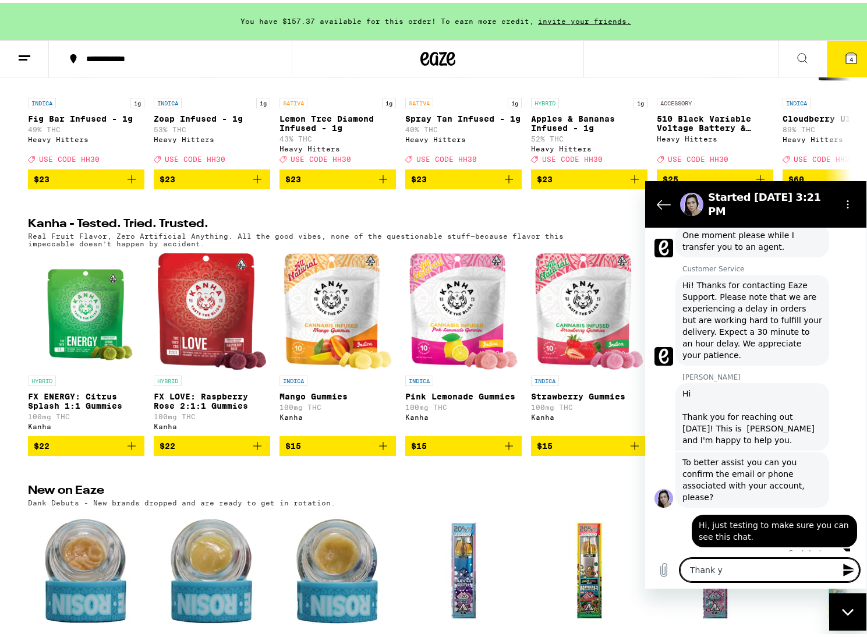
type textarea "x"
type textarea "Thank you"
type textarea "x"
type textarea "Thank you."
type textarea "x"
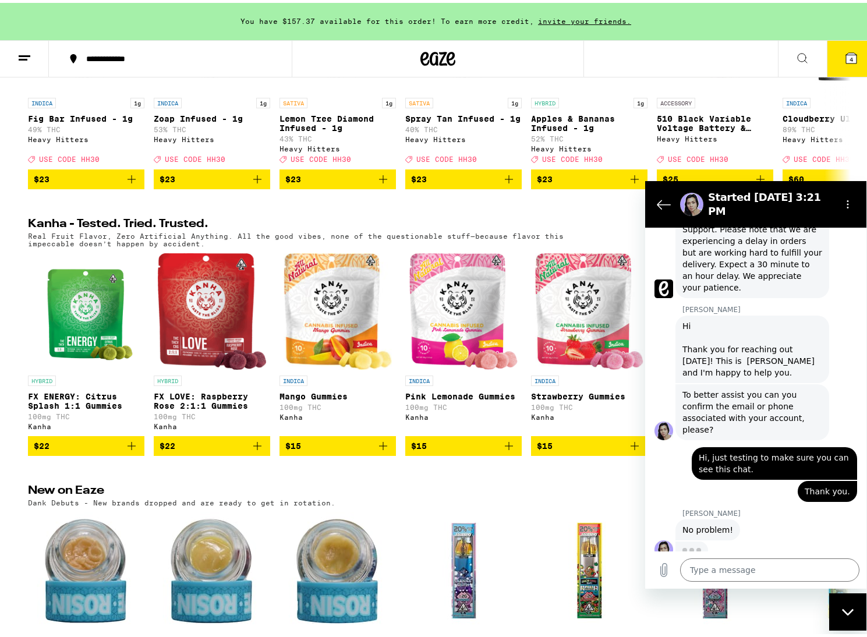
scroll to position [323, 0]
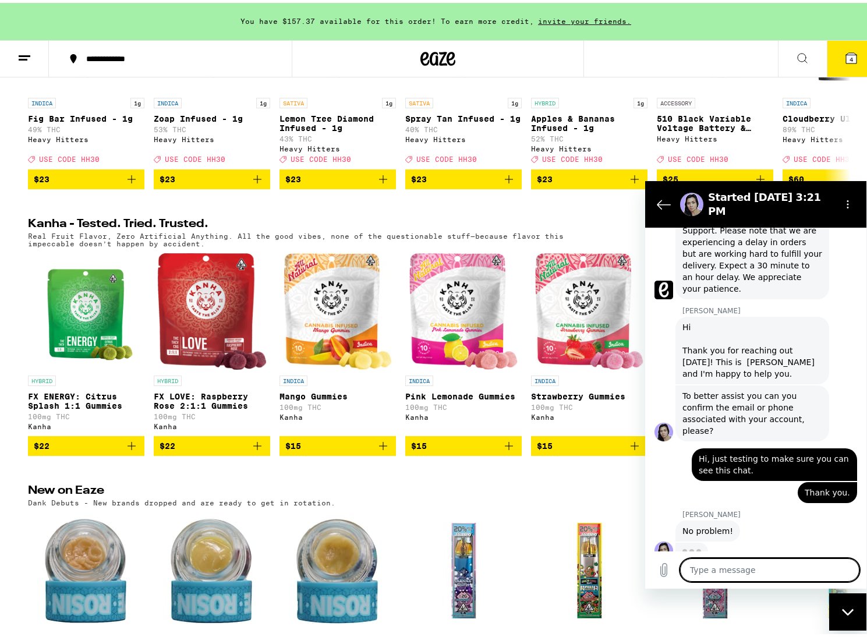
click at [754, 571] on textarea at bounding box center [769, 569] width 179 height 23
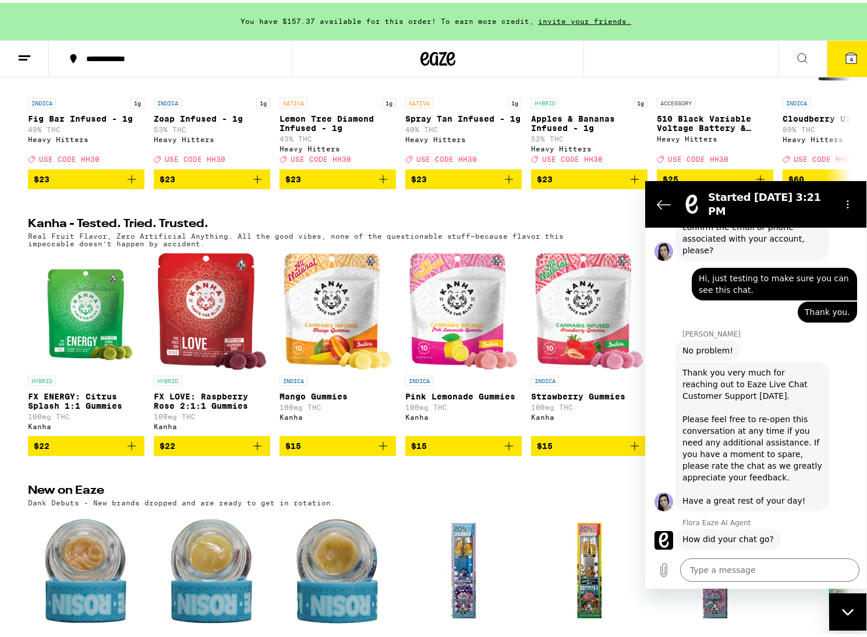
scroll to position [533, 0]
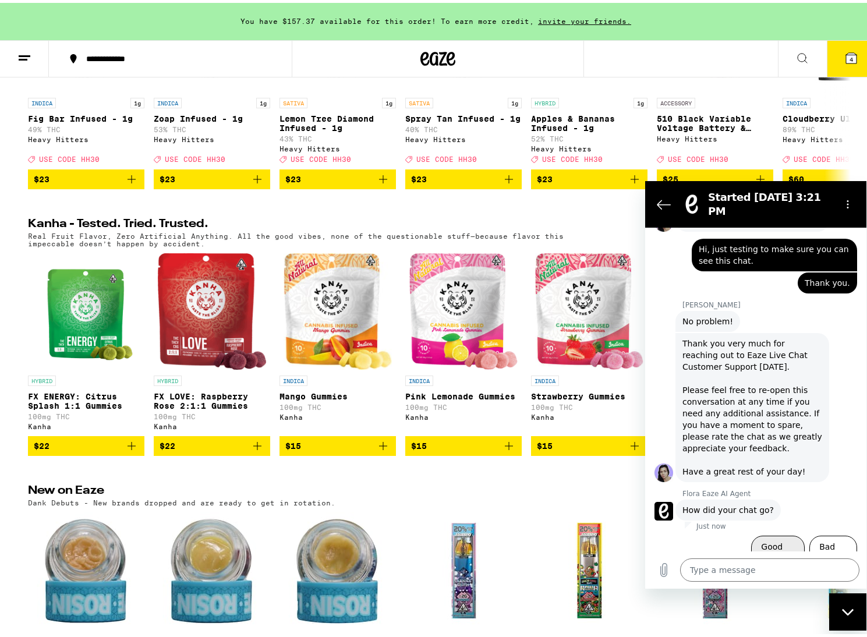
click at [776, 536] on button "Good 👍" at bounding box center [778, 553] width 54 height 34
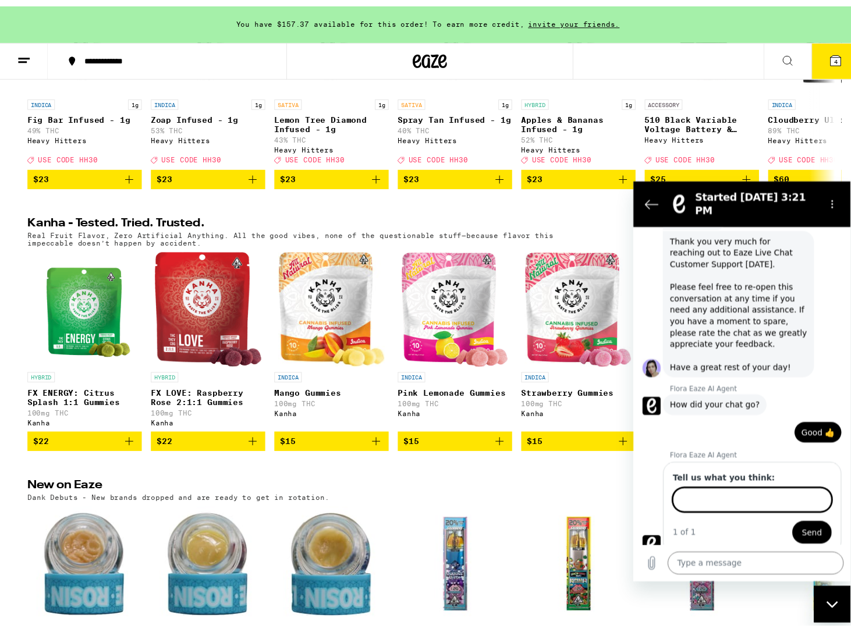
scroll to position [633, 0]
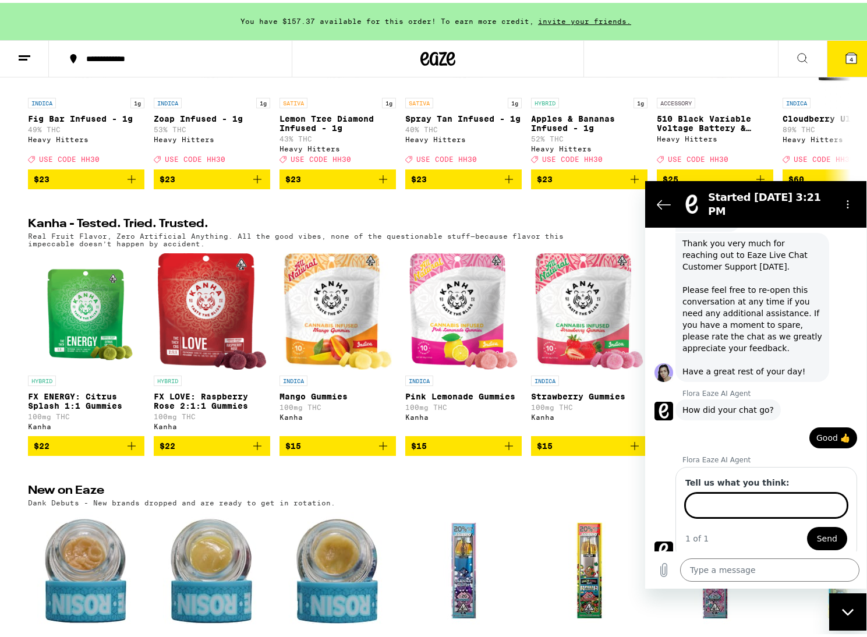
click at [852, 604] on div "Close messaging window" at bounding box center [847, 611] width 35 height 35
type textarea "x"
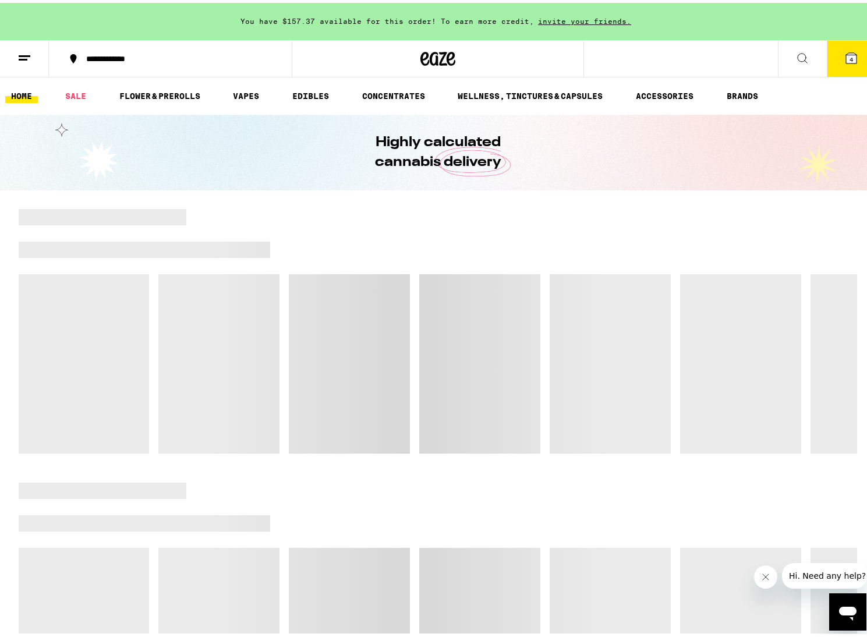
click at [841, 622] on icon "Open messaging window" at bounding box center [847, 611] width 21 height 21
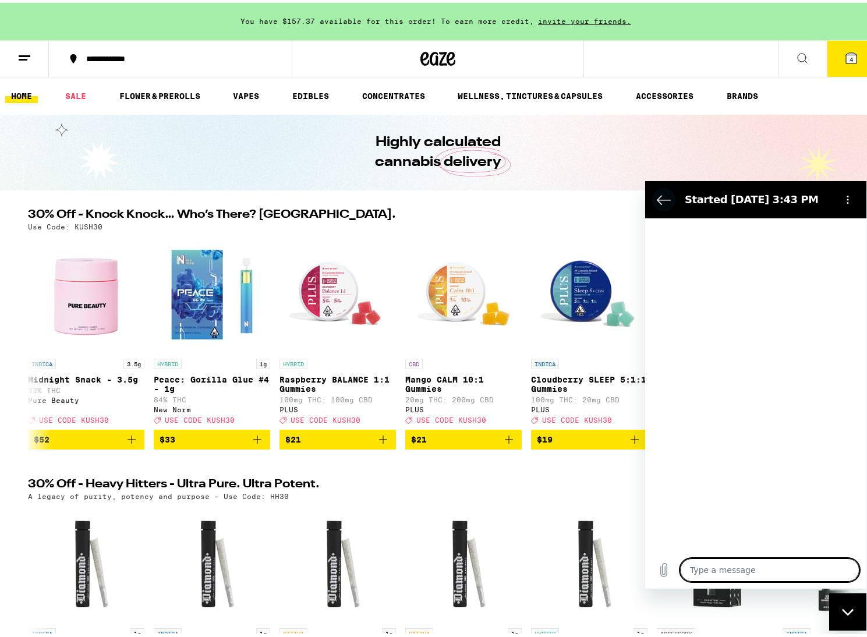
click at [659, 194] on icon "Back to the conversation list" at bounding box center [664, 200] width 14 height 14
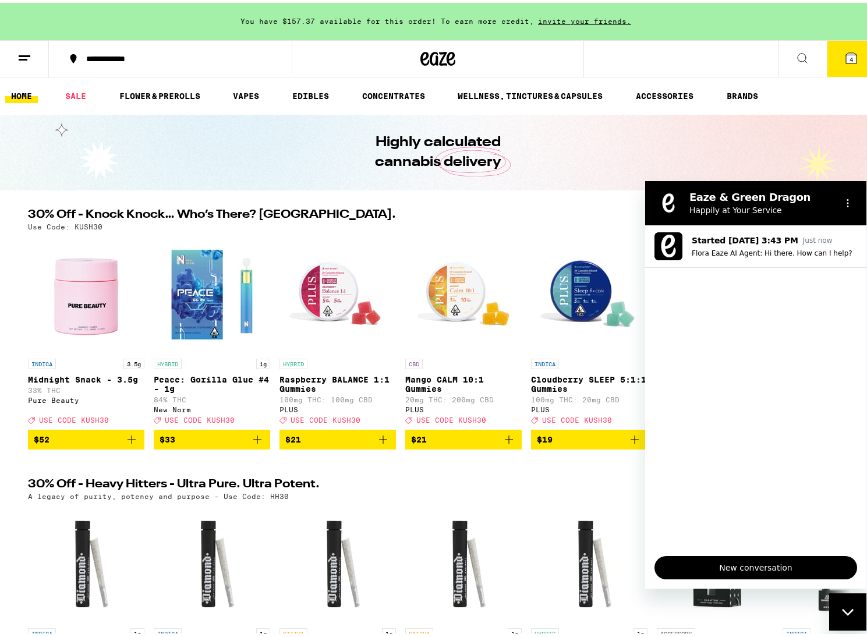
click at [733, 198] on h2 "Eaze & Green Dragon" at bounding box center [760, 197] width 142 height 14
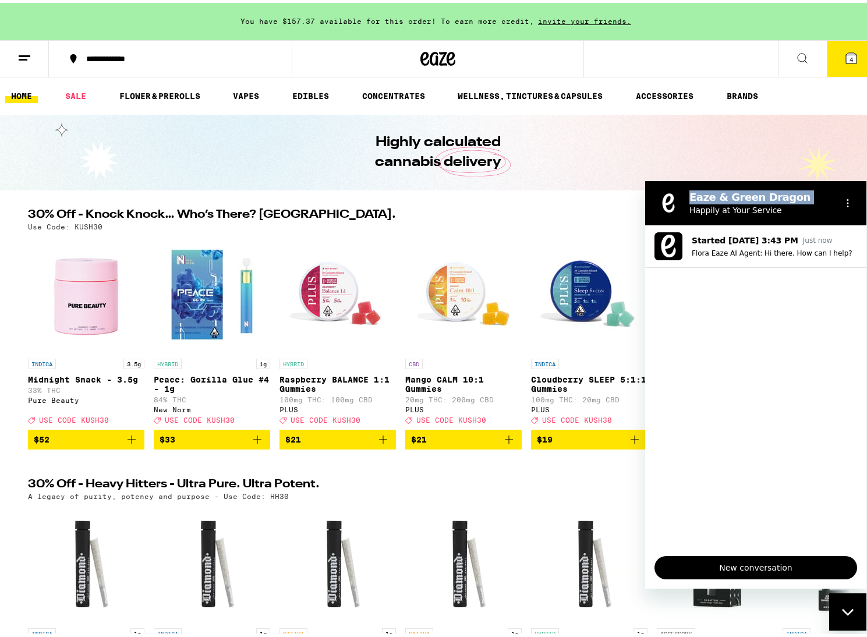
click at [733, 198] on h2 "Eaze & Green Dragon" at bounding box center [760, 197] width 142 height 14
click at [729, 311] on ul "Started [DATE] 3:43 PM Just now Flora Eaze AI Agent: Hi there. How can I help?" at bounding box center [755, 385] width 221 height 321
click at [849, 200] on icon "Options menu" at bounding box center [847, 203] width 9 height 9
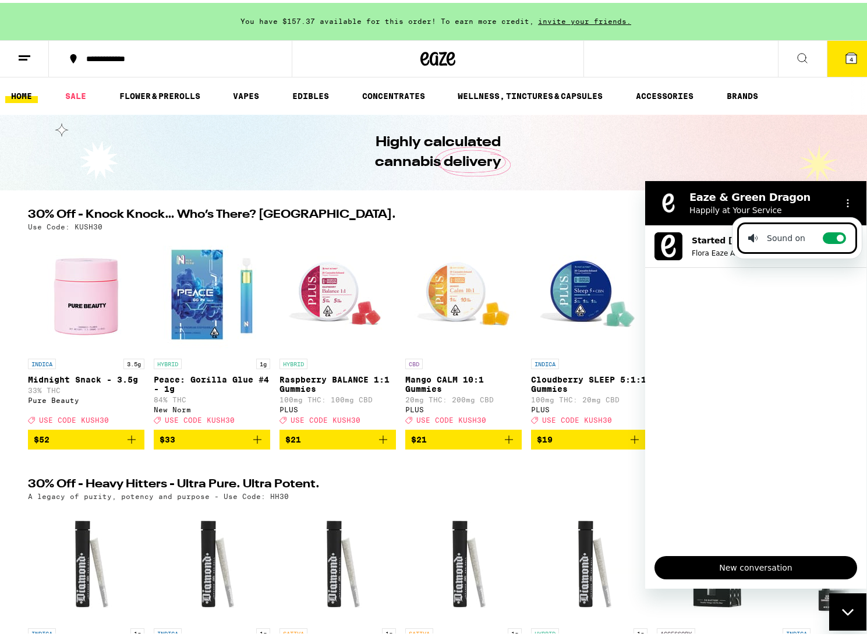
click at [799, 333] on ul "Started [DATE] 3:43 PM 3:43 PM Flora Eaze AI Agent: Hi there. How can I help?" at bounding box center [755, 385] width 221 height 321
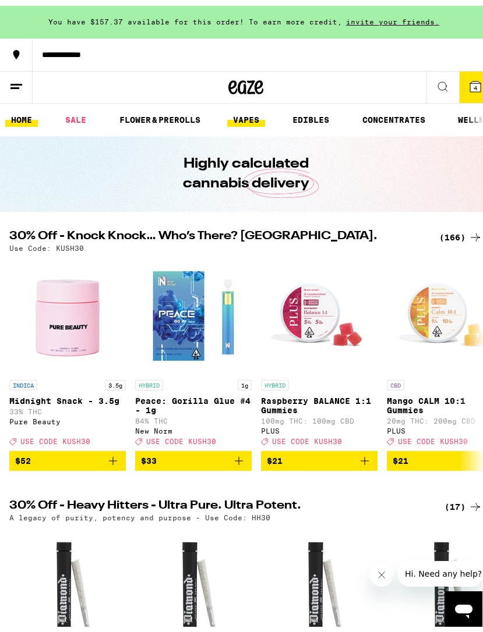
click at [249, 111] on link "VAPES" at bounding box center [246, 114] width 38 height 14
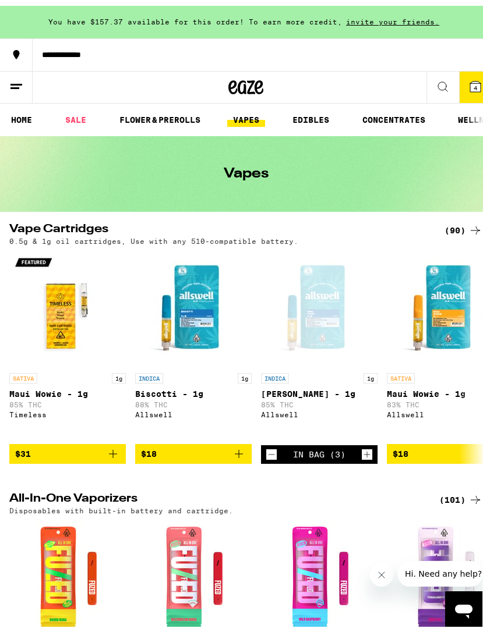
click at [444, 221] on div "(90)" at bounding box center [463, 225] width 38 height 14
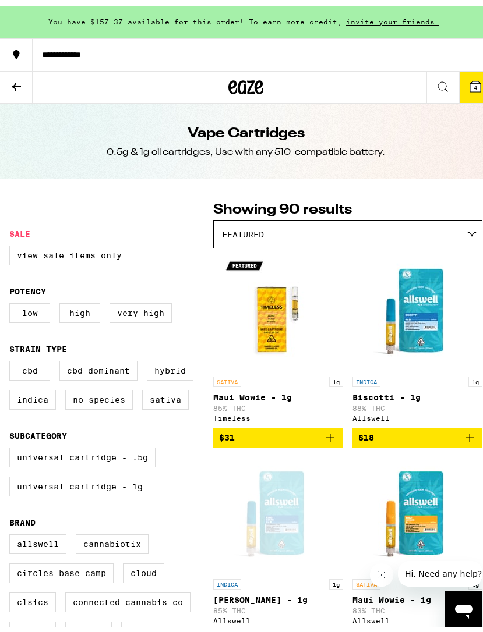
click at [423, 232] on div "Featured" at bounding box center [348, 228] width 268 height 27
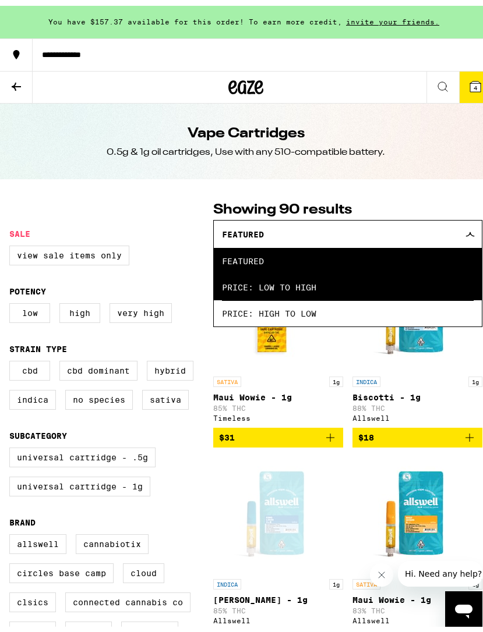
click at [395, 277] on span "Price: Low to High" at bounding box center [347, 281] width 251 height 26
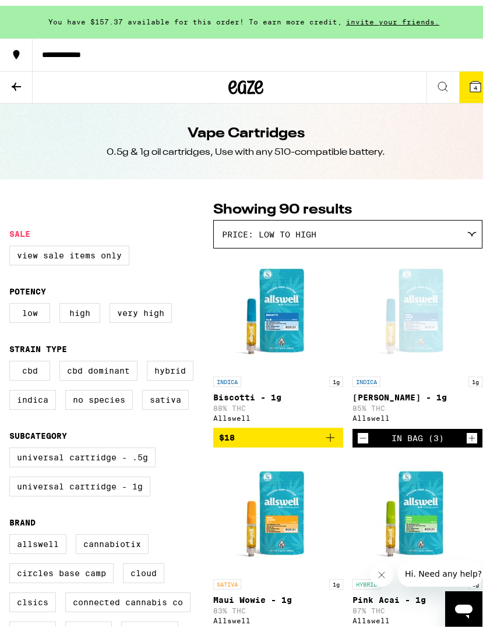
click at [396, 222] on div "Price: Low to High" at bounding box center [348, 228] width 268 height 27
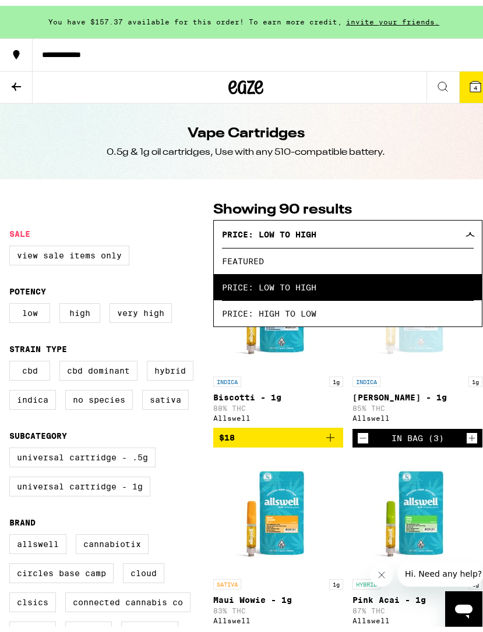
click at [396, 222] on div "Price: Low to High" at bounding box center [348, 228] width 268 height 27
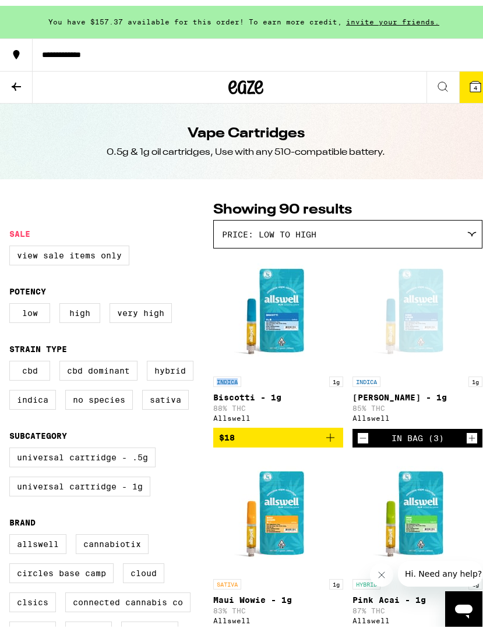
click at [396, 222] on div "Price: Low to High" at bounding box center [348, 228] width 268 height 27
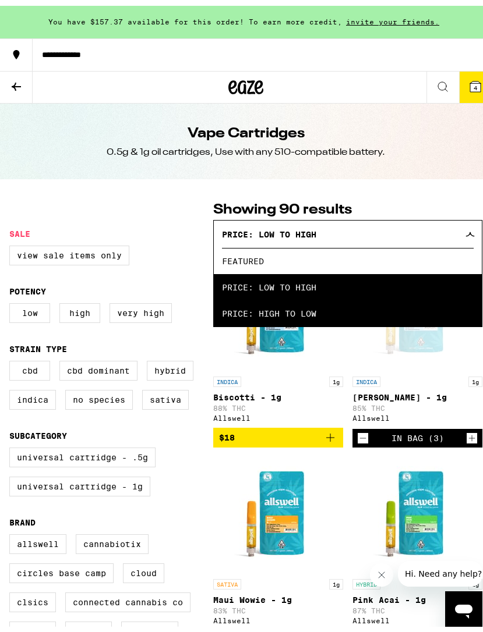
click at [356, 305] on span "Price: High to Low" at bounding box center [347, 308] width 251 height 26
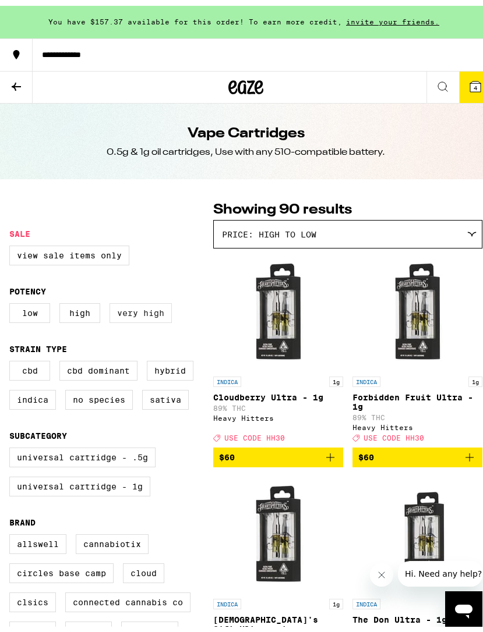
click at [131, 311] on label "Very High" at bounding box center [140, 307] width 62 height 20
click at [12, 300] on input "Very High" at bounding box center [12, 299] width 1 height 1
checkbox input "true"
